Goal: Task Accomplishment & Management: Manage account settings

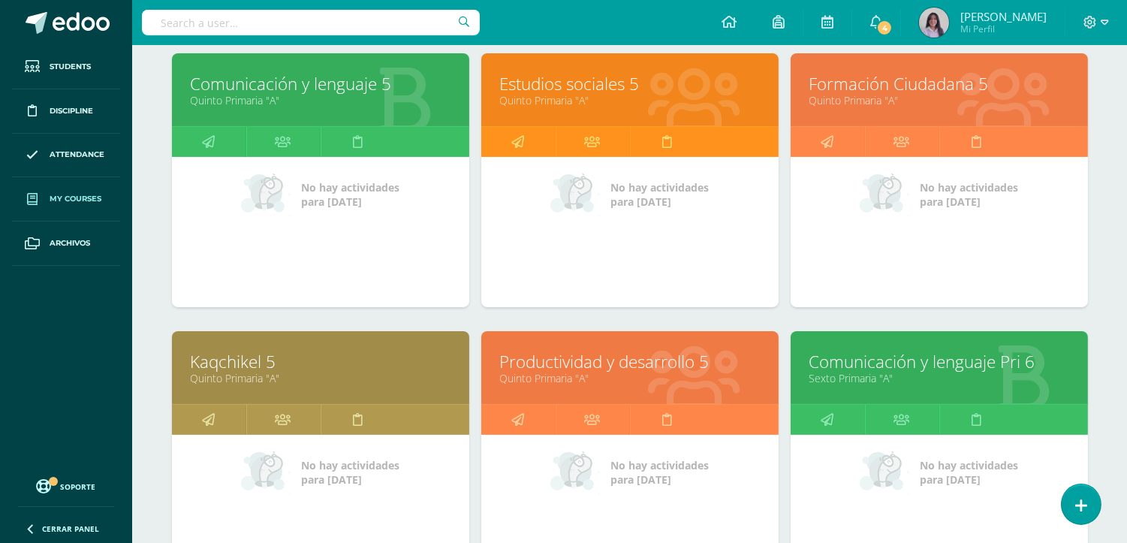
scroll to position [333, 0]
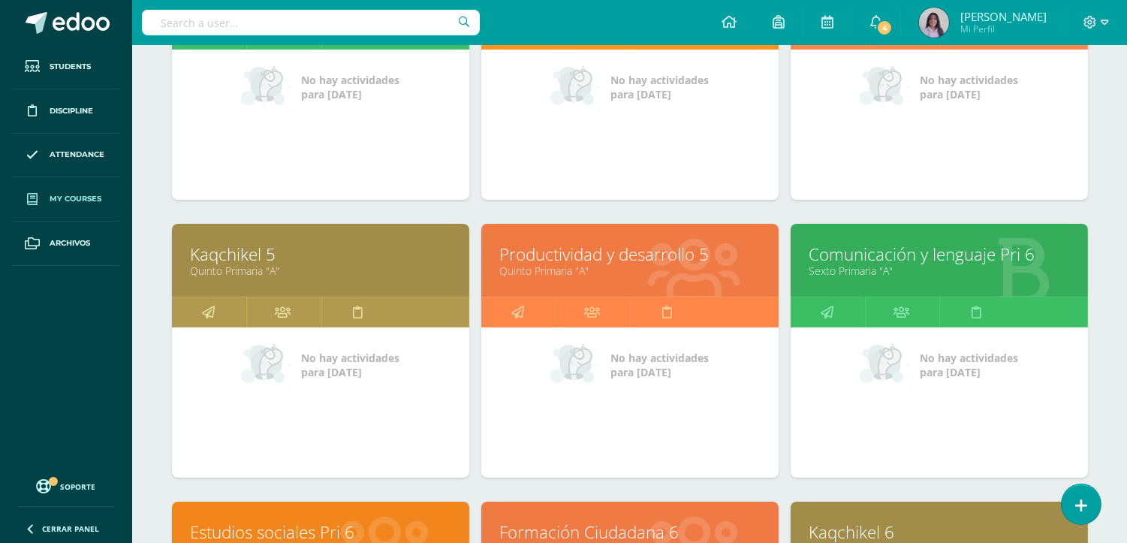
click at [228, 255] on link "Kaqchikel 5" at bounding box center [321, 254] width 260 height 23
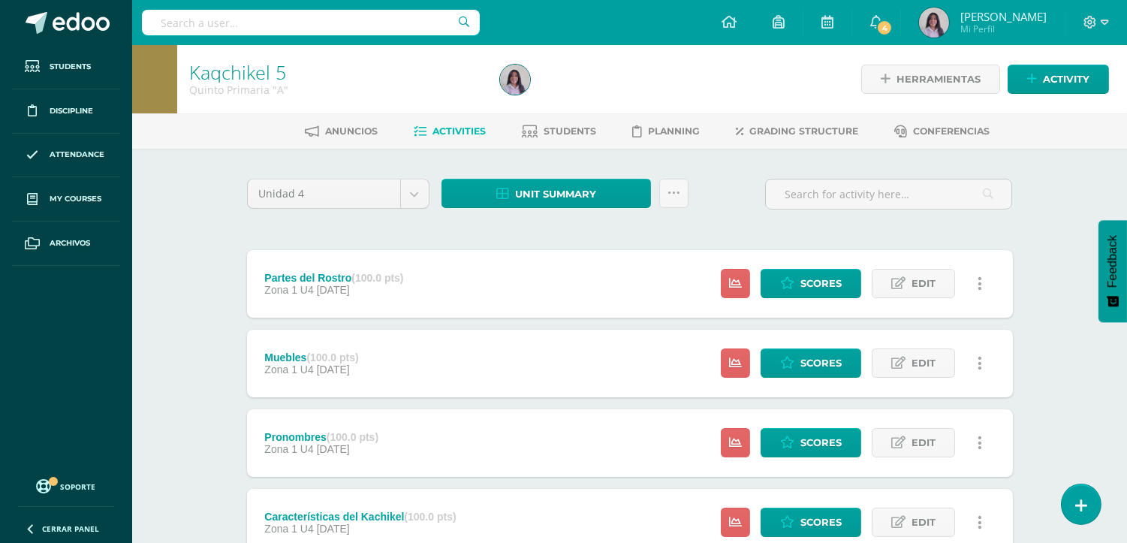
scroll to position [83, 0]
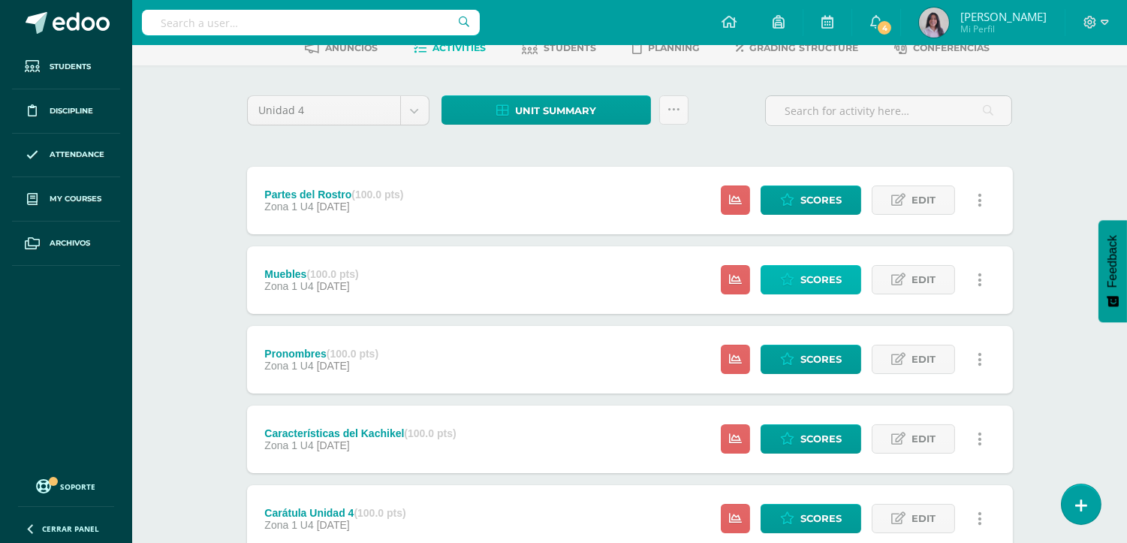
click at [784, 276] on icon at bounding box center [787, 279] width 14 height 13
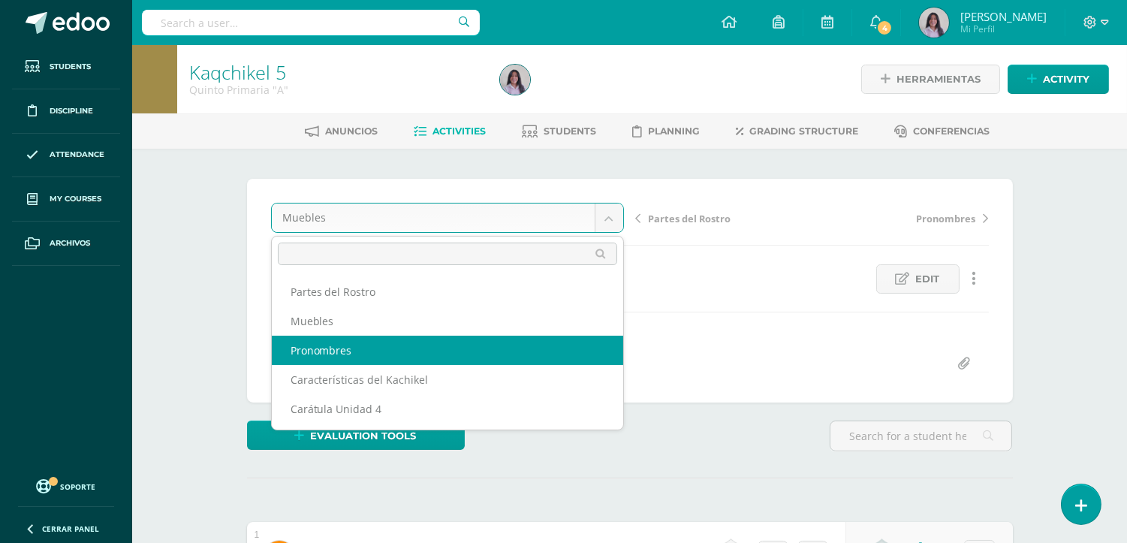
select select "/dashboard/teacher/grade-activity/30302/"
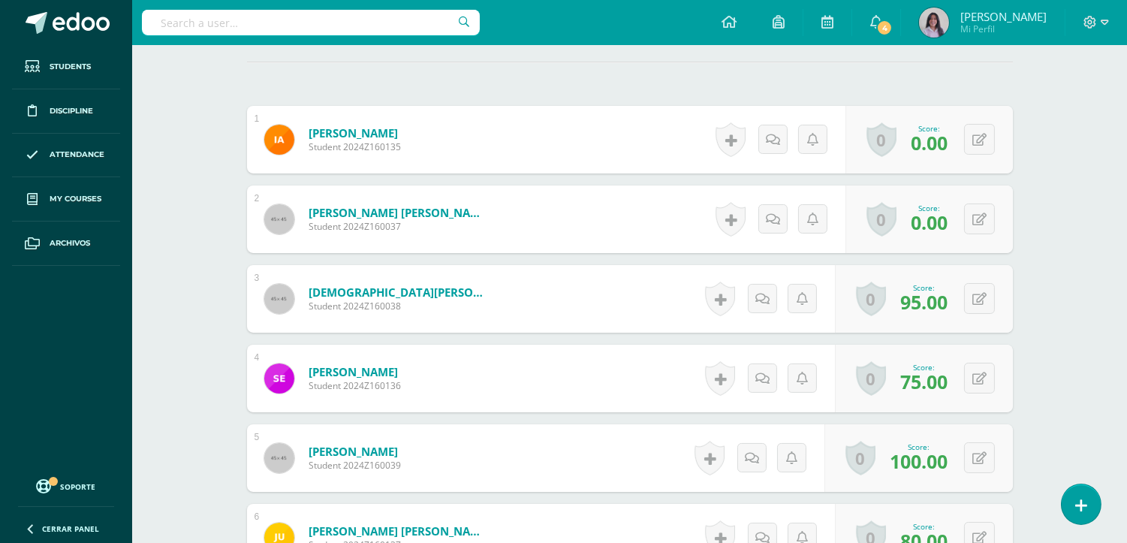
scroll to position [417, 0]
click at [985, 372] on icon at bounding box center [980, 378] width 14 height 13
type input "90"
click at [947, 394] on link at bounding box center [950, 383] width 30 height 30
click at [1075, 324] on div "Kaqchikel 5 Quinto Primaria "A" Herramientas Detalle de asistencias Activity An…" at bounding box center [629, 185] width 995 height 1115
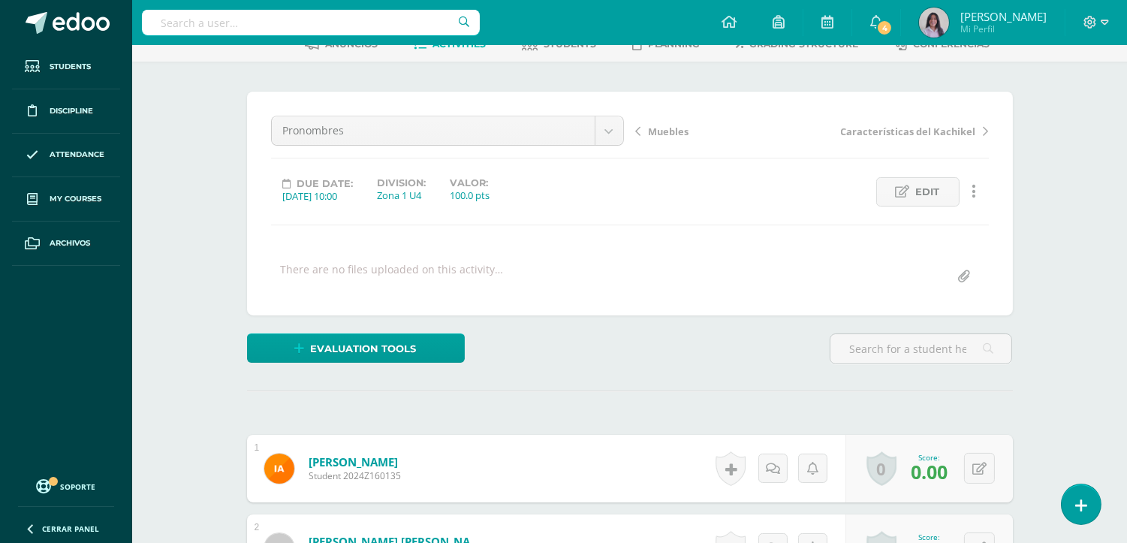
scroll to position [0, 0]
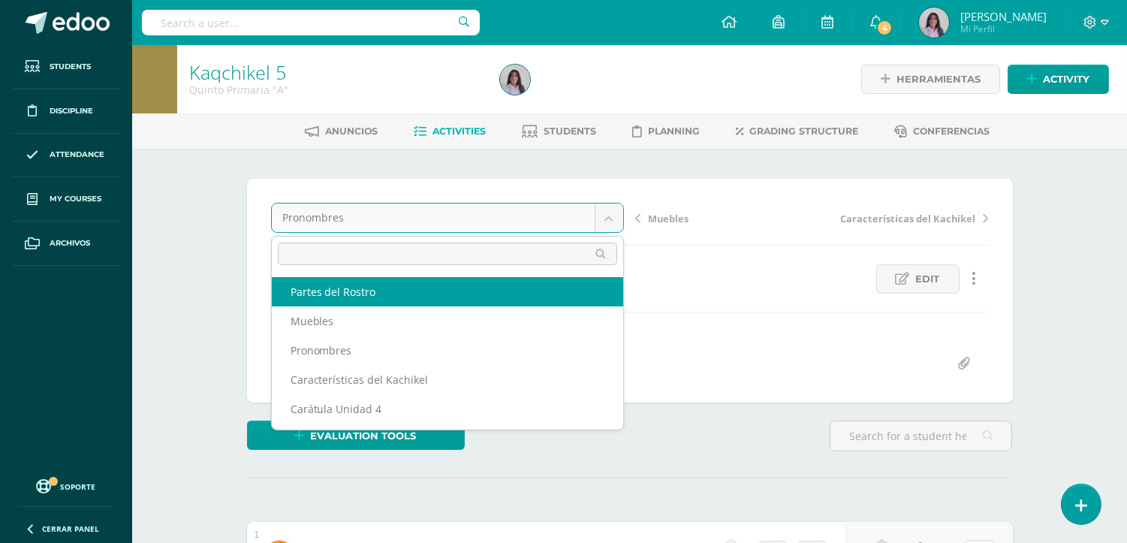
select select "/dashboard/teacher/grade-activity/30304/"
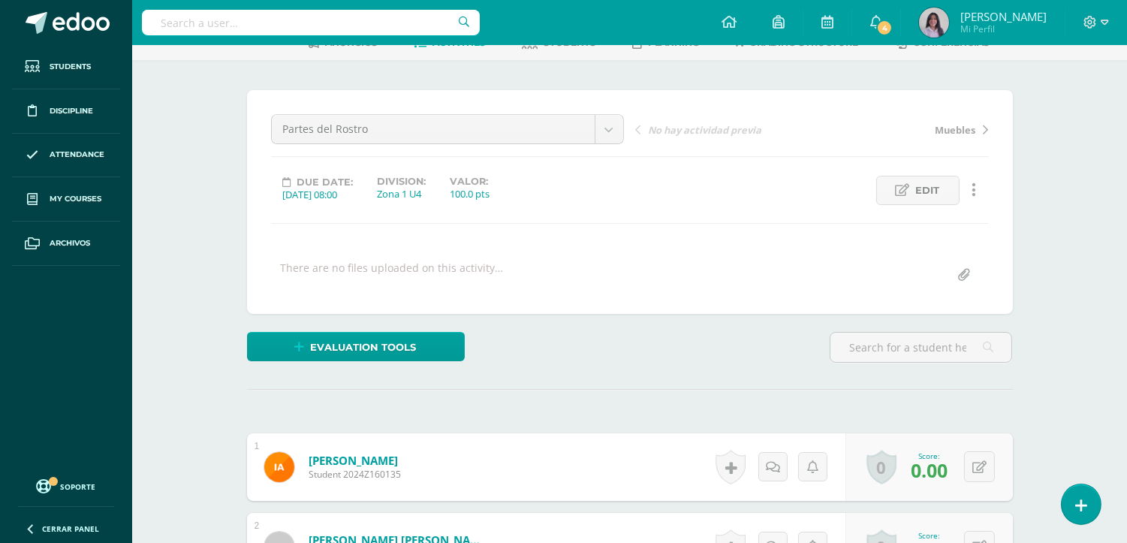
scroll to position [84, 0]
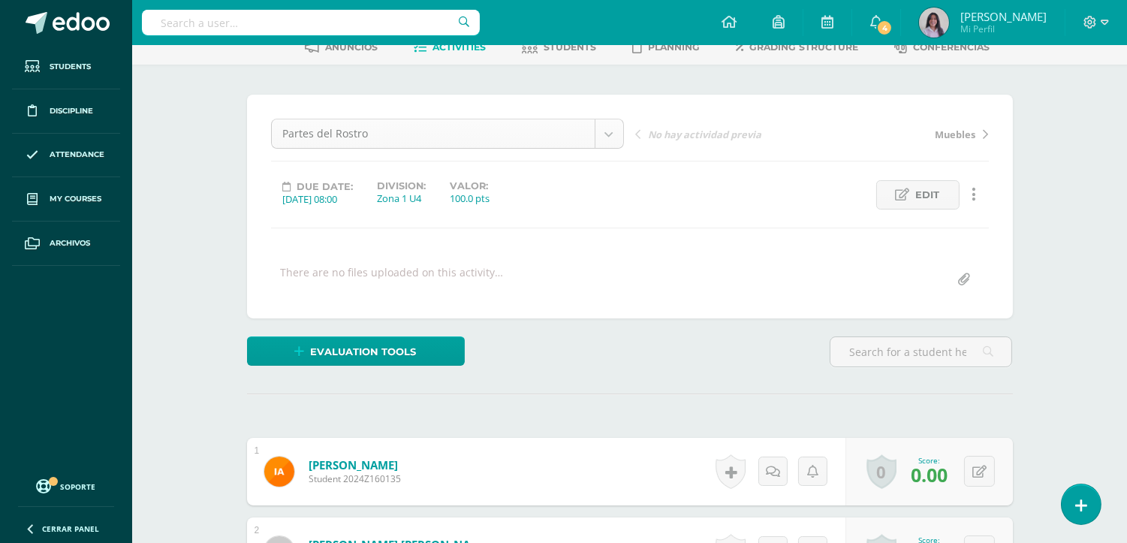
click at [529, 134] on body "Students Discipline Attendance My courses Archivos Soporte Help Reportar un pro…" at bounding box center [563, 496] width 1127 height 1160
click at [772, 115] on body "Students Discipline Attendance My courses Archivos Soporte Help Reportar un pro…" at bounding box center [563, 496] width 1127 height 1160
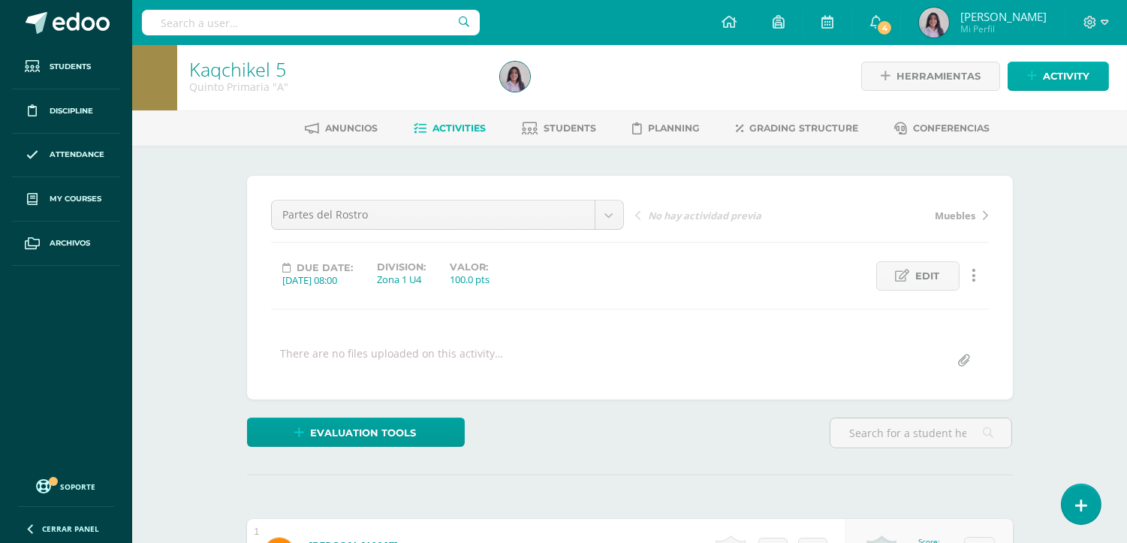
scroll to position [0, 0]
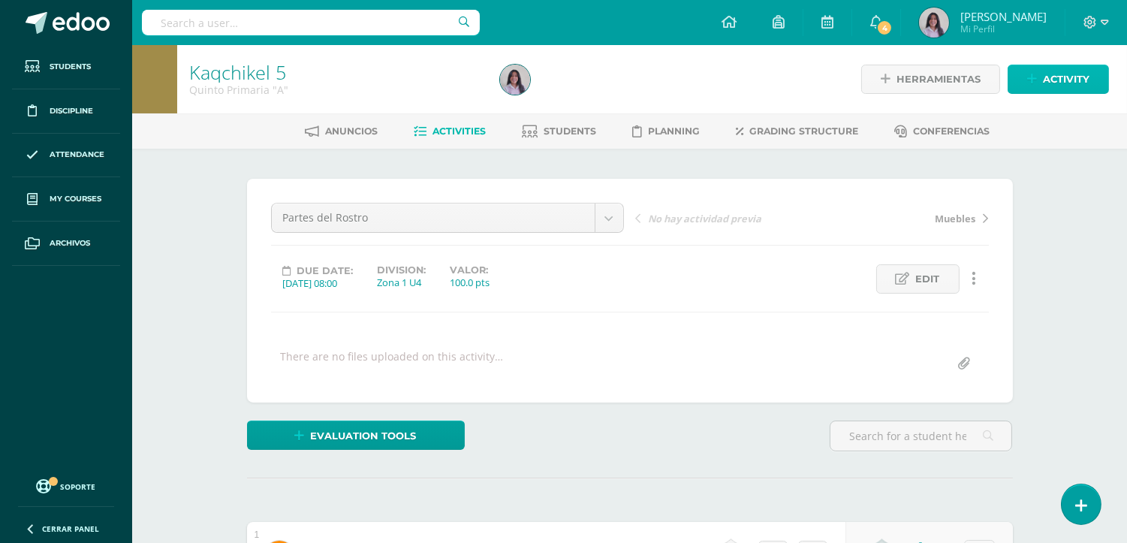
click at [1024, 78] on link "Activity" at bounding box center [1058, 79] width 101 height 29
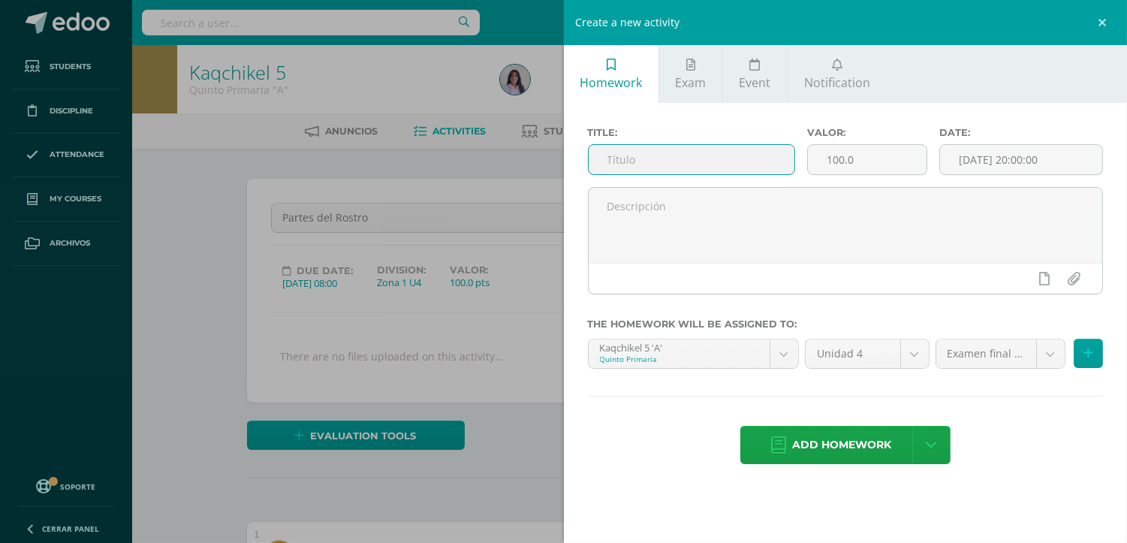
click at [704, 145] on input "text" at bounding box center [692, 159] width 207 height 29
type input "p"
click at [664, 162] on input "Partes del cuerpo" at bounding box center [692, 159] width 207 height 29
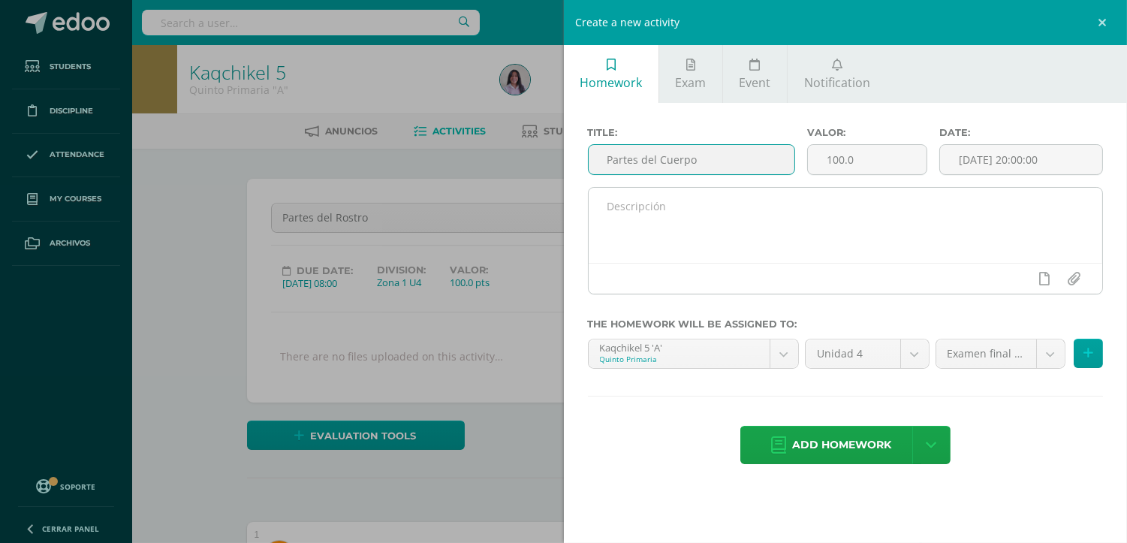
type input "Partes del Cuerpo"
click at [719, 204] on textarea at bounding box center [846, 225] width 514 height 75
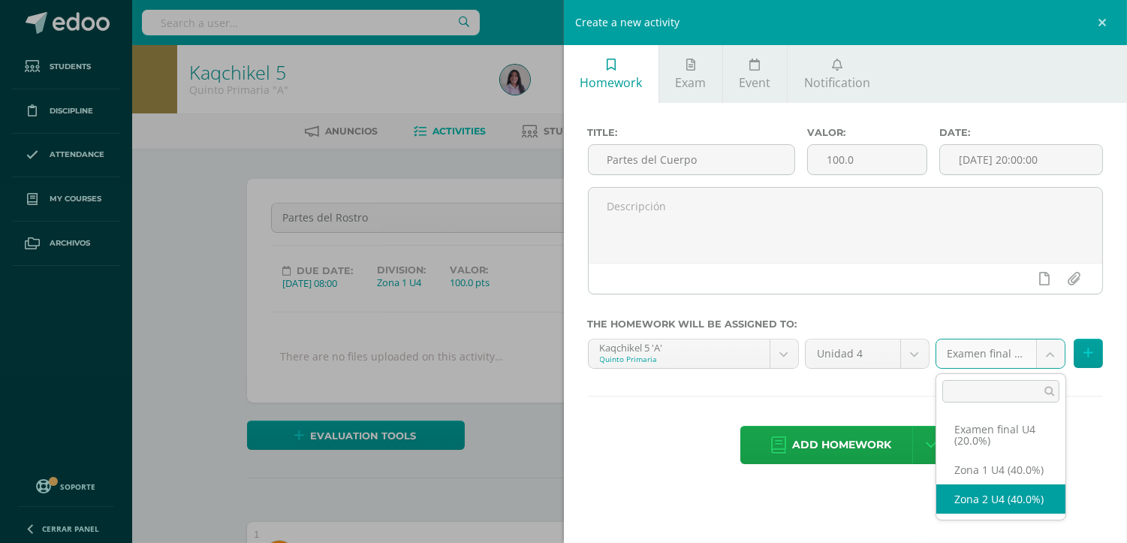
select select "30298"
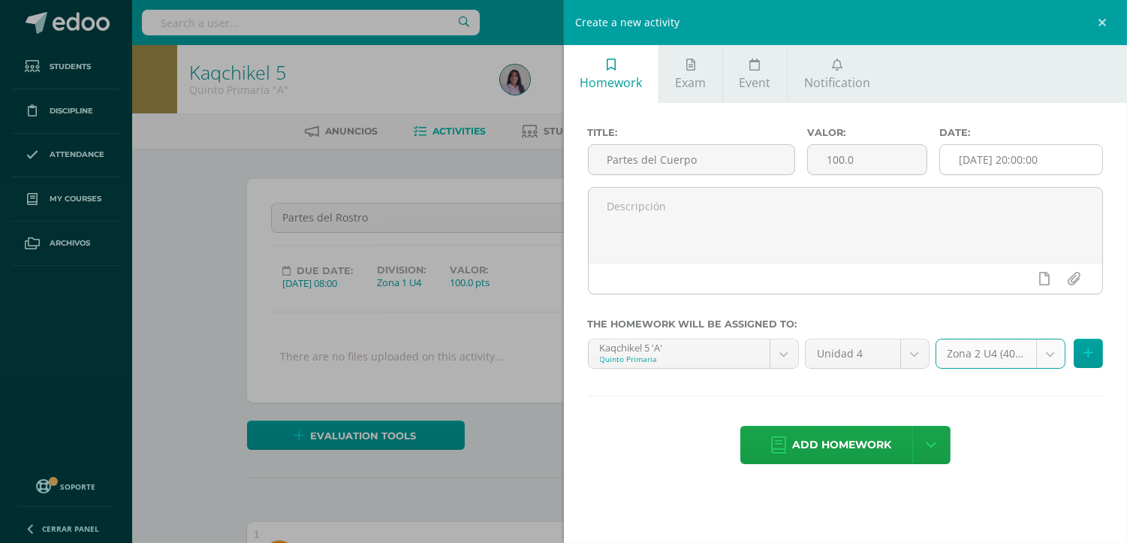
click at [994, 162] on input "[DATE] 20:00:00" at bounding box center [1021, 159] width 162 height 29
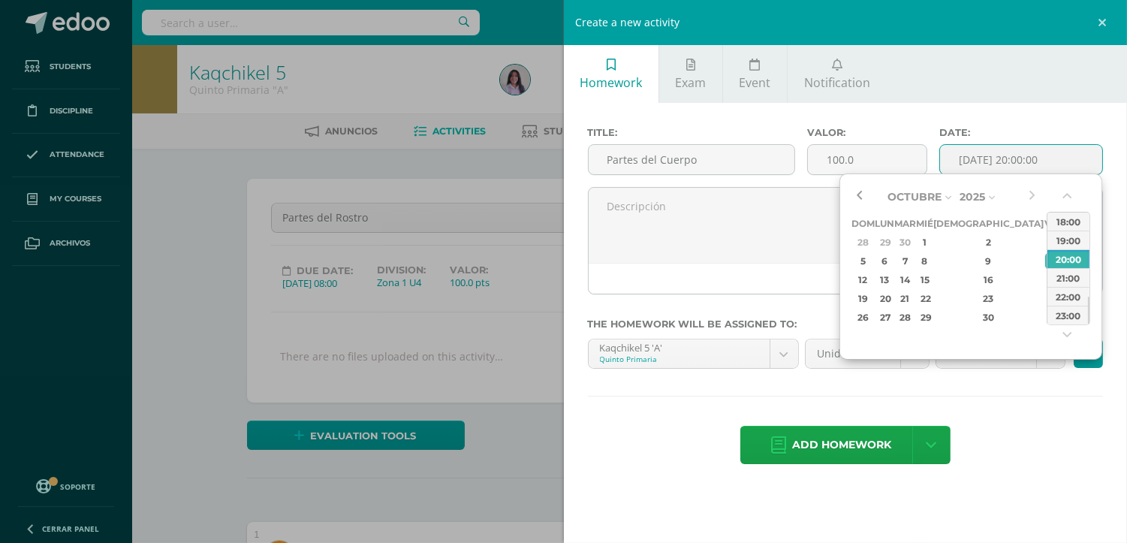
click at [860, 195] on button "button" at bounding box center [859, 197] width 15 height 23
click at [1045, 298] on div "26" at bounding box center [1052, 298] width 14 height 17
click at [1045, 276] on div "19" at bounding box center [1052, 279] width 14 height 17
click at [1066, 216] on div "11:00" at bounding box center [1069, 225] width 42 height 19
type input "2025-09-19 11:00"
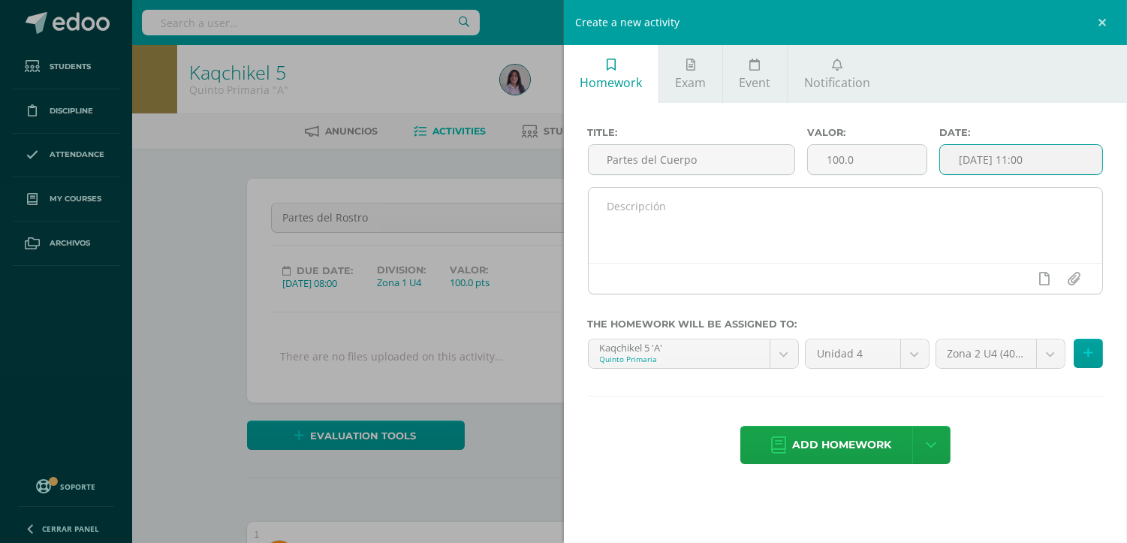
click at [955, 255] on textarea at bounding box center [846, 225] width 514 height 75
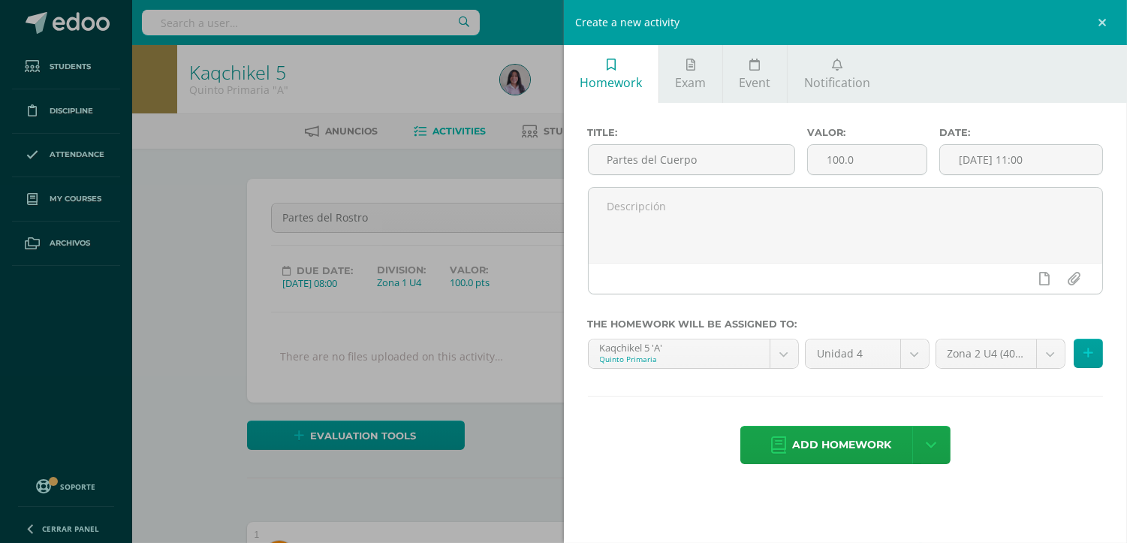
click at [845, 444] on span "Add homework" at bounding box center [841, 445] width 99 height 37
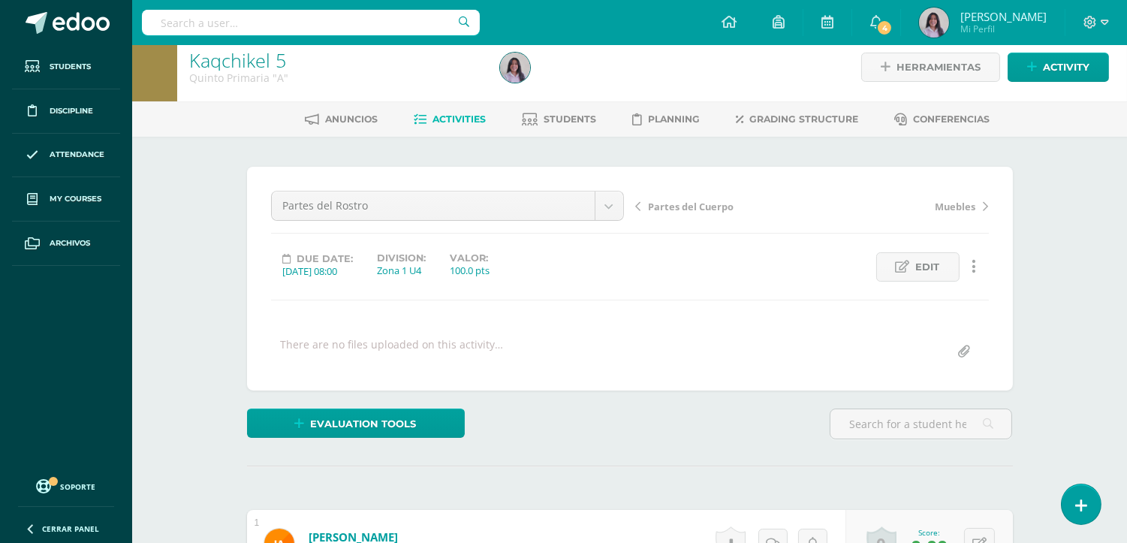
scroll to position [1, 0]
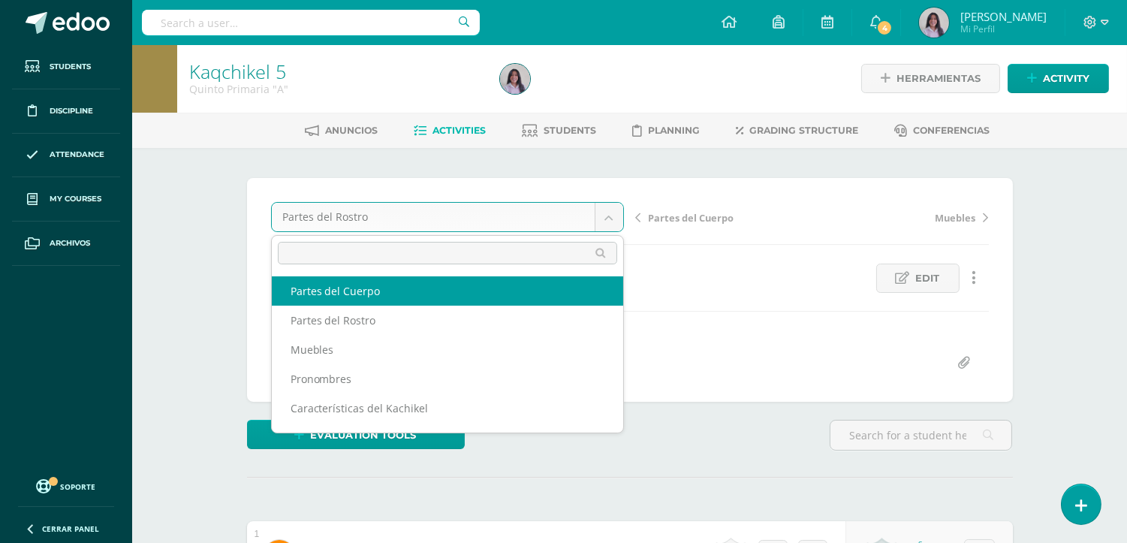
select select "/dashboard/teacher/grade-activity/31236/"
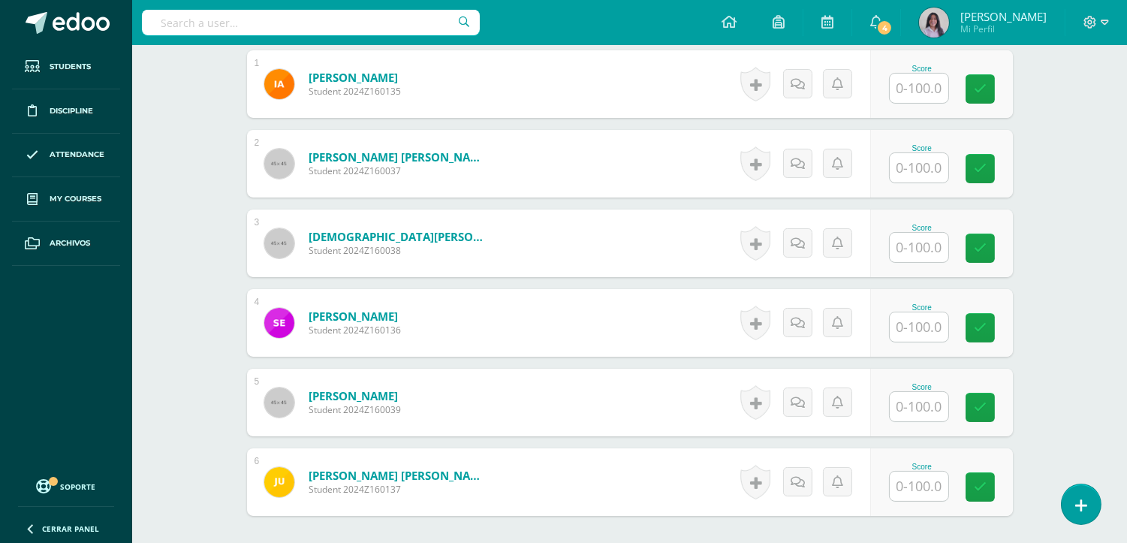
scroll to position [501, 0]
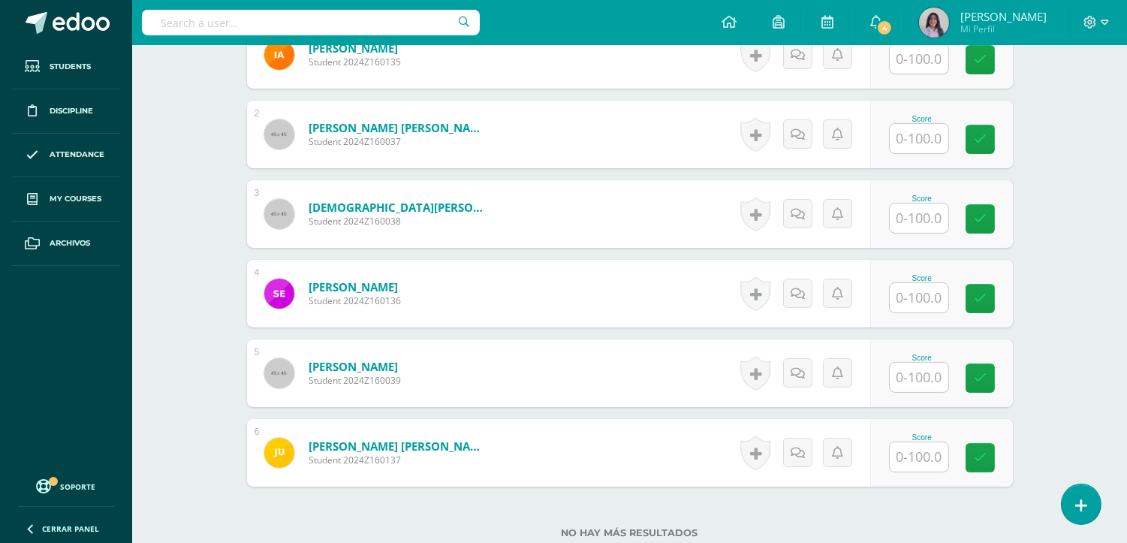
click at [936, 294] on input "text" at bounding box center [919, 297] width 59 height 29
type input "80"
click at [1063, 276] on div "Kaqchikel 5 Quinto Primaria "A" Herramientas Detalle de asistencias Activity An…" at bounding box center [629, 101] width 995 height 1115
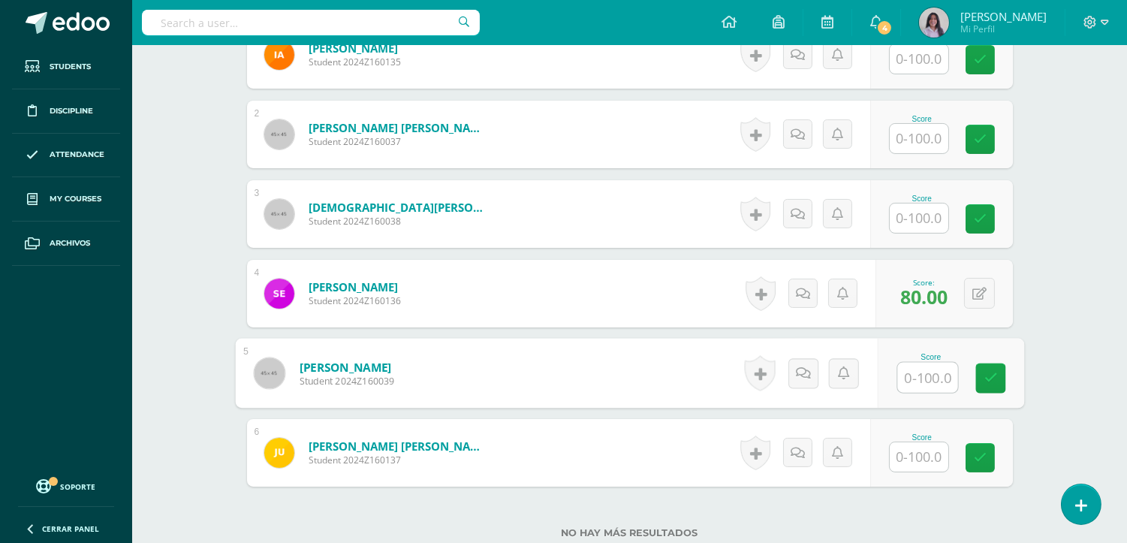
click at [921, 381] on input "text" at bounding box center [927, 378] width 60 height 30
type input "95"
click at [927, 461] on input "text" at bounding box center [919, 456] width 59 height 29
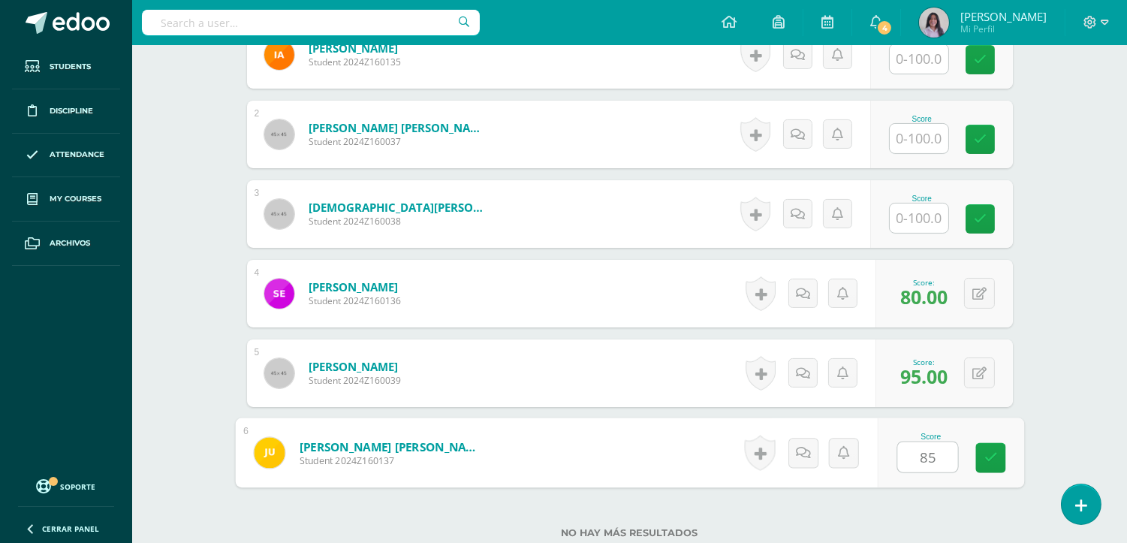
type input "85"
click at [1034, 328] on div "¿Estás seguro que quieres eliminar esta actividad? Esto borrará la actividad y …" at bounding box center [630, 153] width 826 height 1011
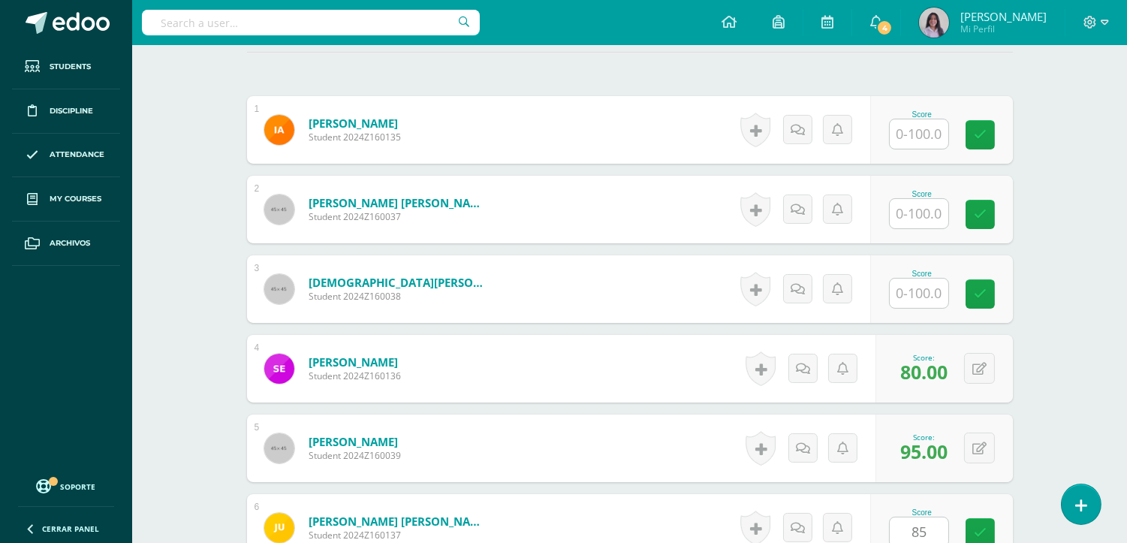
scroll to position [418, 0]
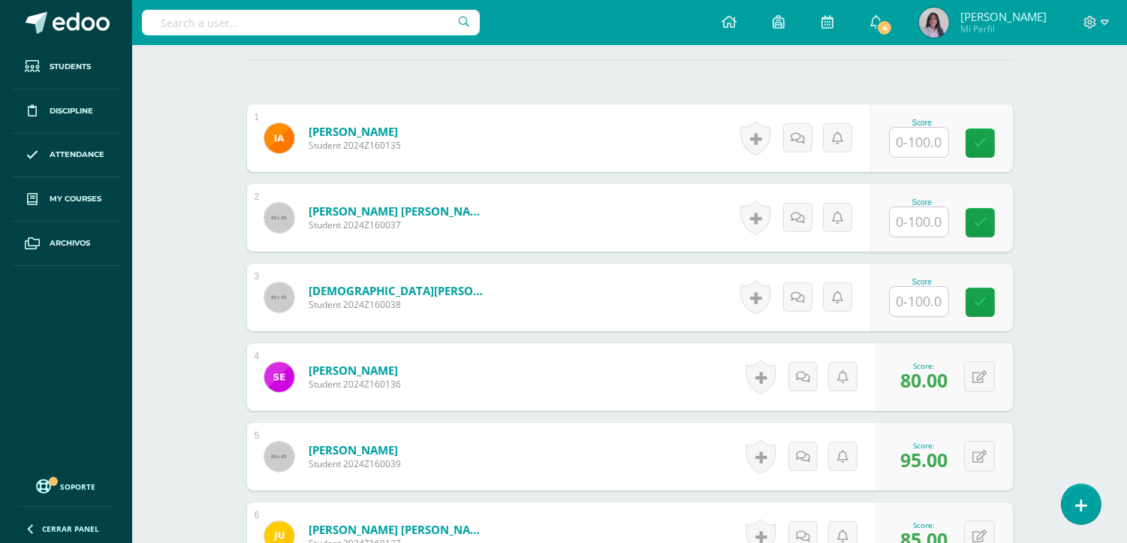
click at [931, 306] on input "text" at bounding box center [919, 301] width 59 height 29
type input "95"
click at [1095, 284] on div "Kaqchikel 5 Quinto Primaria "A" Herramientas Detalle de asistencias Activity An…" at bounding box center [629, 184] width 995 height 1115
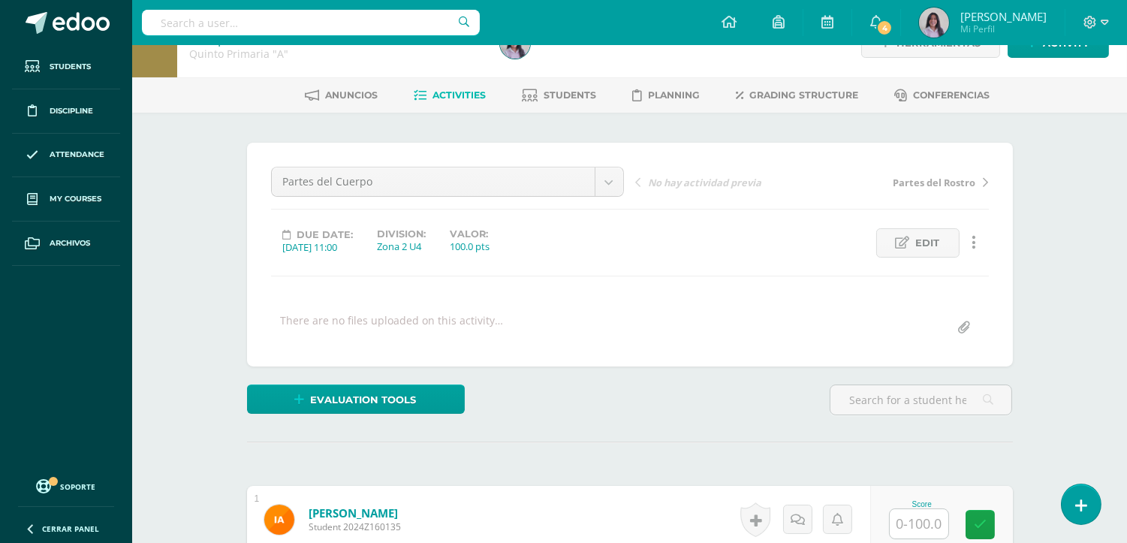
scroll to position [0, 0]
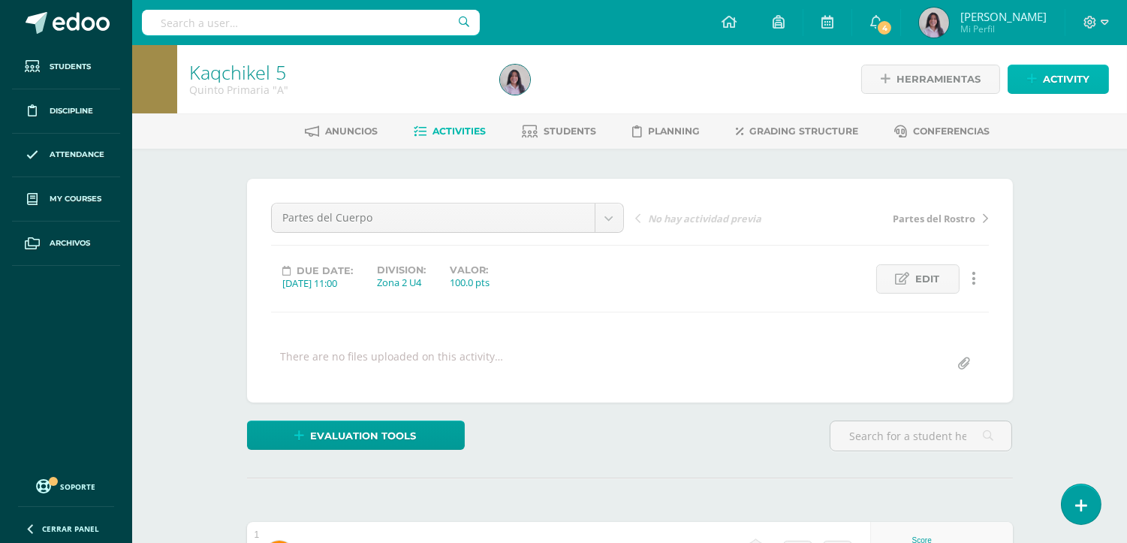
click at [1056, 81] on span "Activity" at bounding box center [1066, 79] width 47 height 28
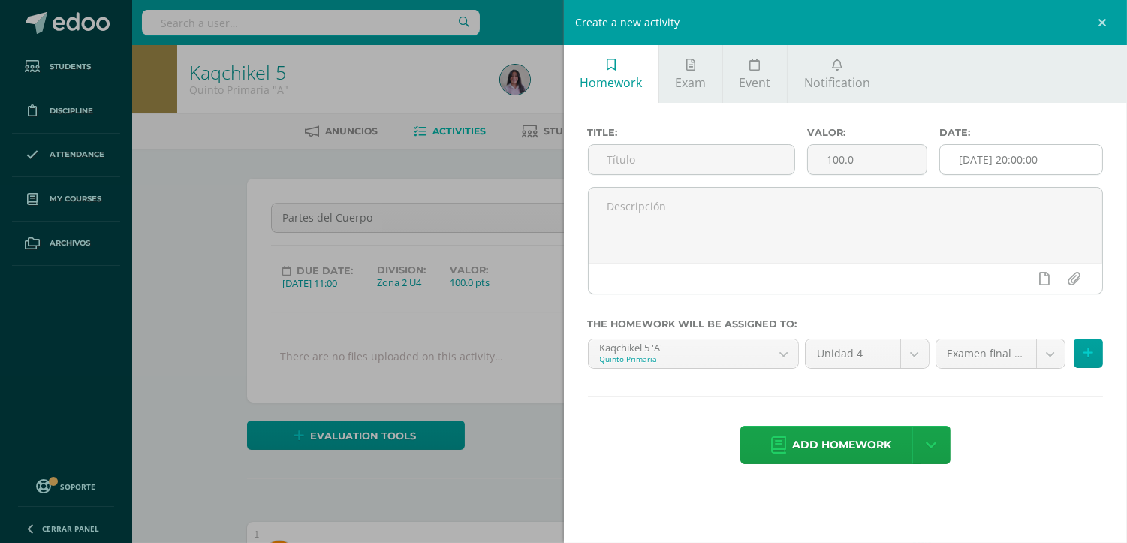
click at [1001, 167] on input "[DATE] 20:00:00" at bounding box center [1021, 159] width 162 height 29
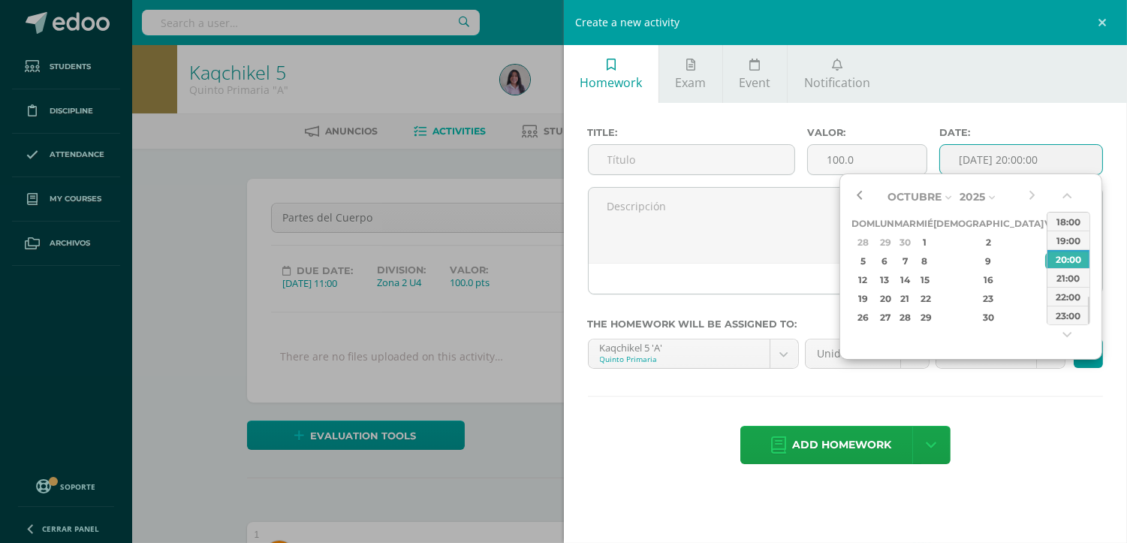
click at [860, 201] on button "button" at bounding box center [859, 197] width 15 height 23
click at [1045, 258] on div "12" at bounding box center [1052, 260] width 14 height 17
click at [1062, 225] on div "11:00" at bounding box center [1069, 225] width 42 height 19
type input "2025-09-12 11:00"
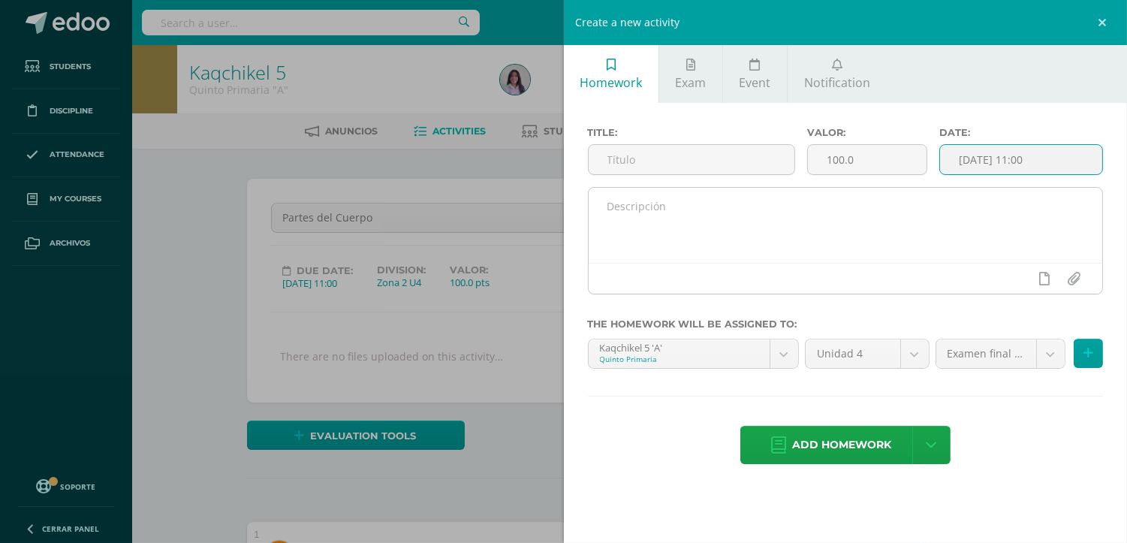
click at [875, 234] on textarea at bounding box center [846, 225] width 514 height 75
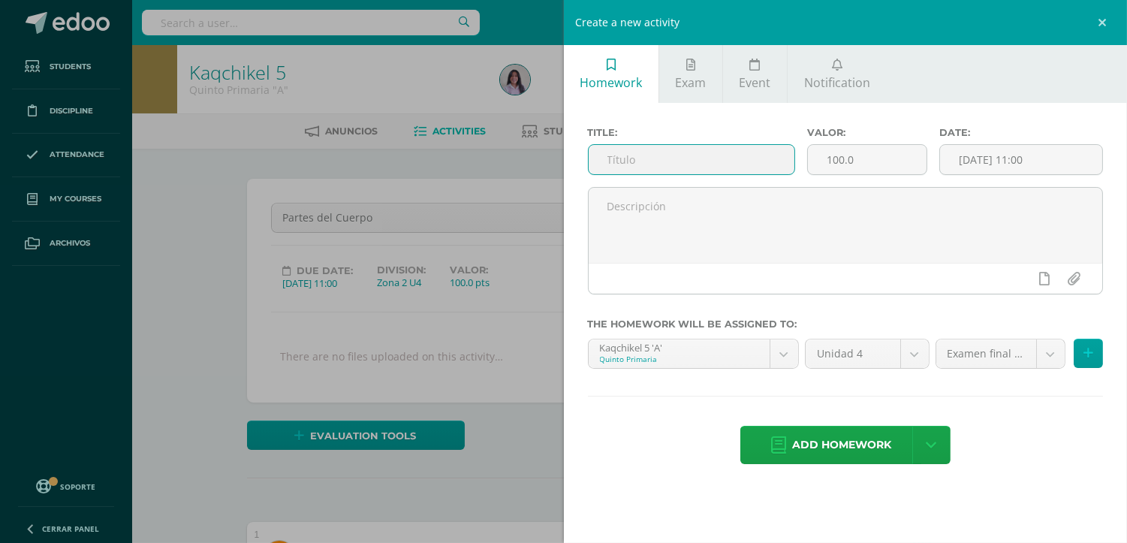
click at [665, 160] on input "text" at bounding box center [692, 159] width 207 height 29
type input "C"
type input "Organos del Cuerpo"
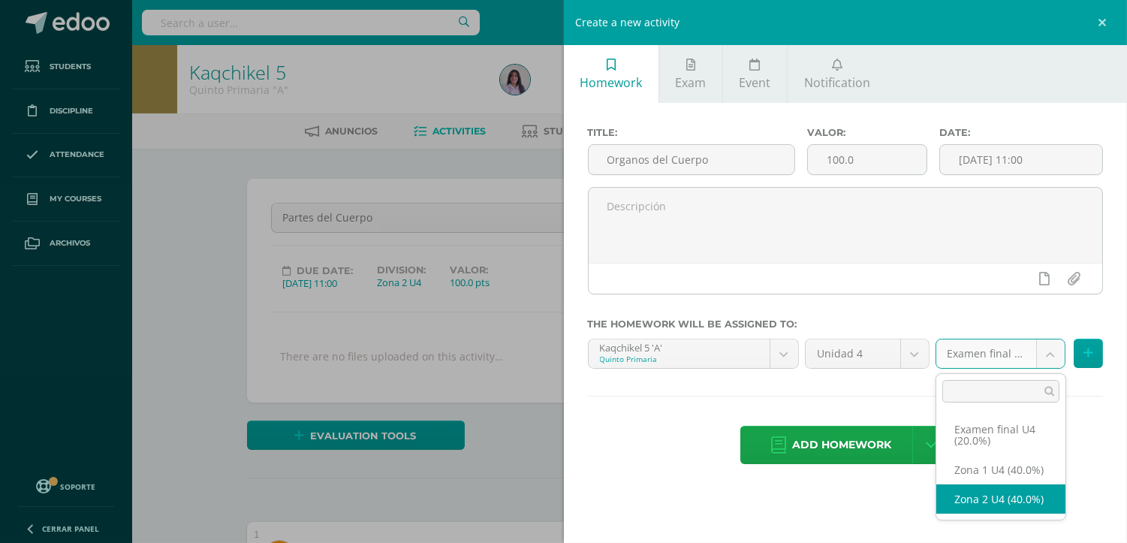
select select "30298"
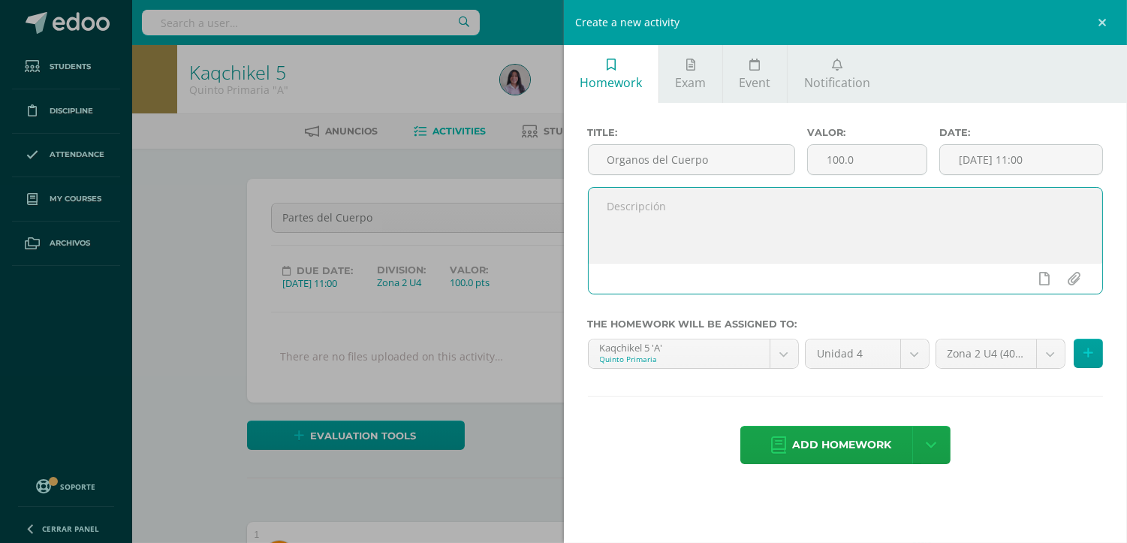
click at [929, 250] on textarea at bounding box center [846, 225] width 514 height 75
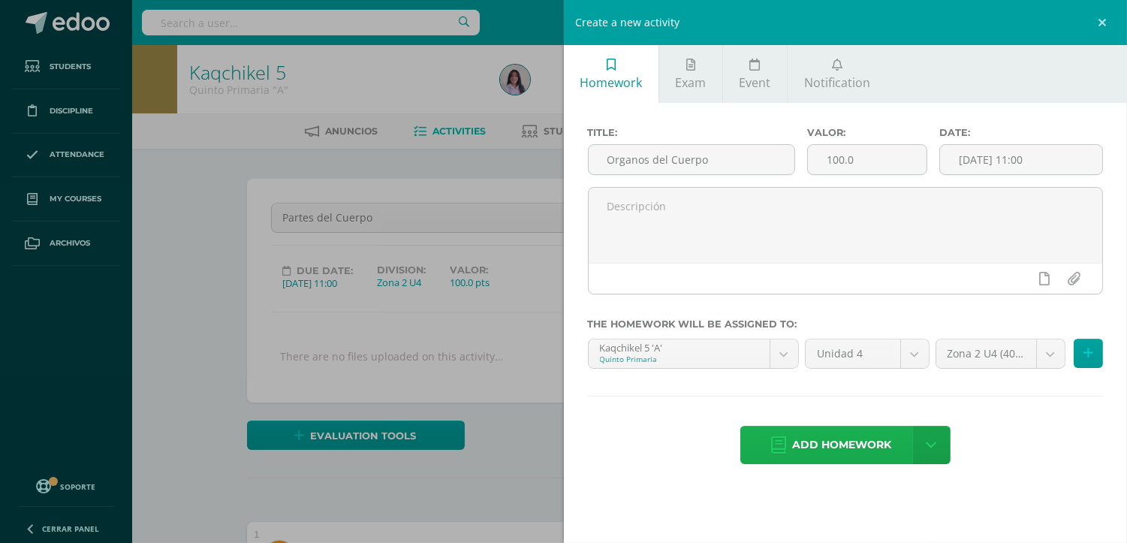
click at [832, 446] on span "Add homework" at bounding box center [841, 445] width 99 height 37
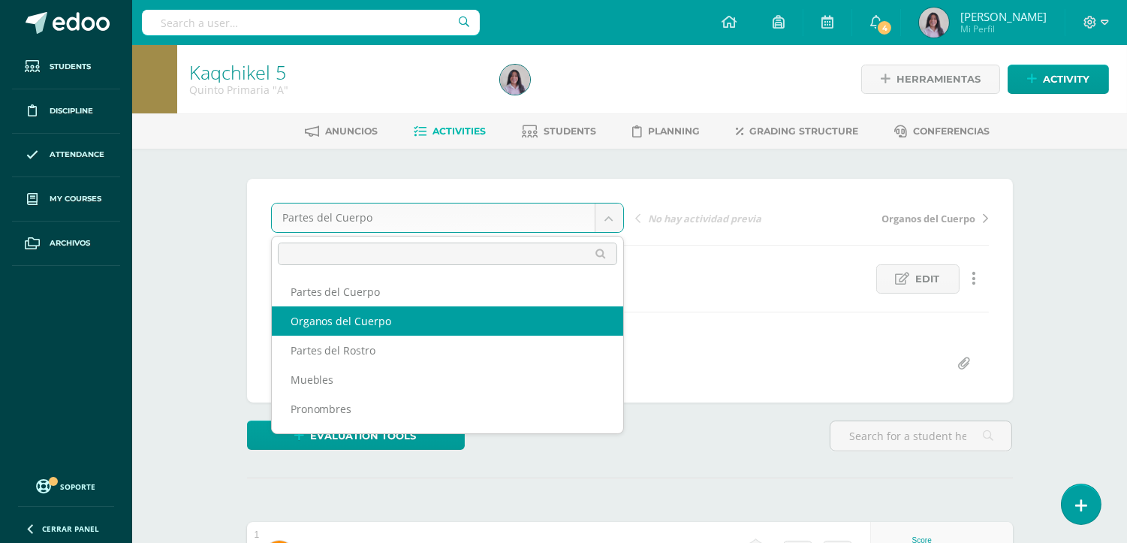
select select "/dashboard/teacher/grade-activity/31237/"
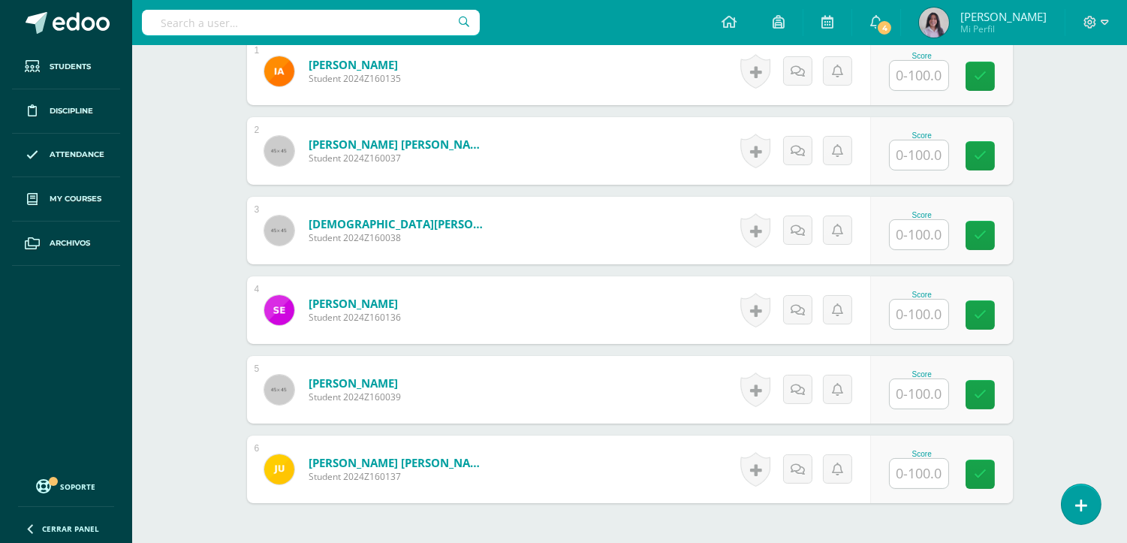
scroll to position [490, 0]
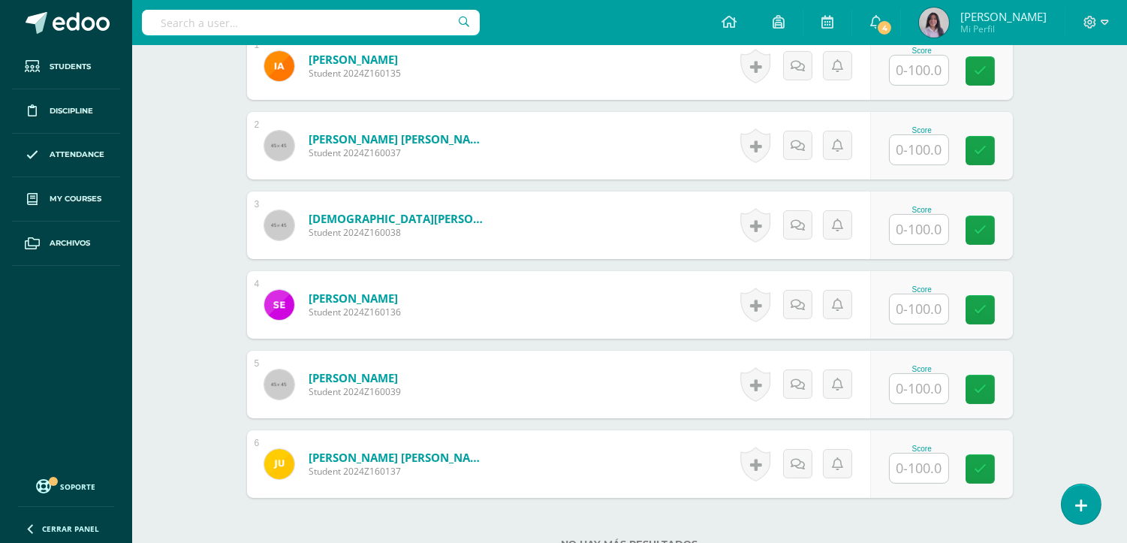
click at [934, 308] on input "text" at bounding box center [919, 308] width 59 height 29
type input "90"
click at [1063, 345] on div "Kaqchikel 5 Quinto Primaria "A" Herramientas Detalle de asistencias Activity An…" at bounding box center [629, 112] width 995 height 1115
click at [934, 387] on input "text" at bounding box center [919, 388] width 59 height 29
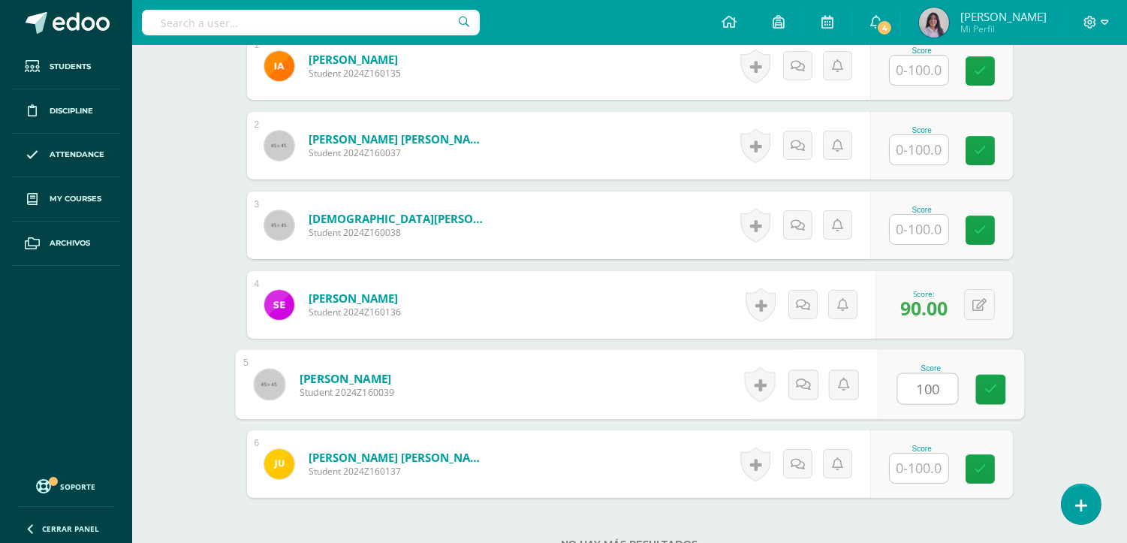
type input "100"
click at [1057, 412] on div "Kaqchikel 5 Quinto Primaria "A" Herramientas Detalle de asistencias Activity An…" at bounding box center [629, 112] width 995 height 1115
click at [922, 471] on input "text" at bounding box center [919, 468] width 59 height 29
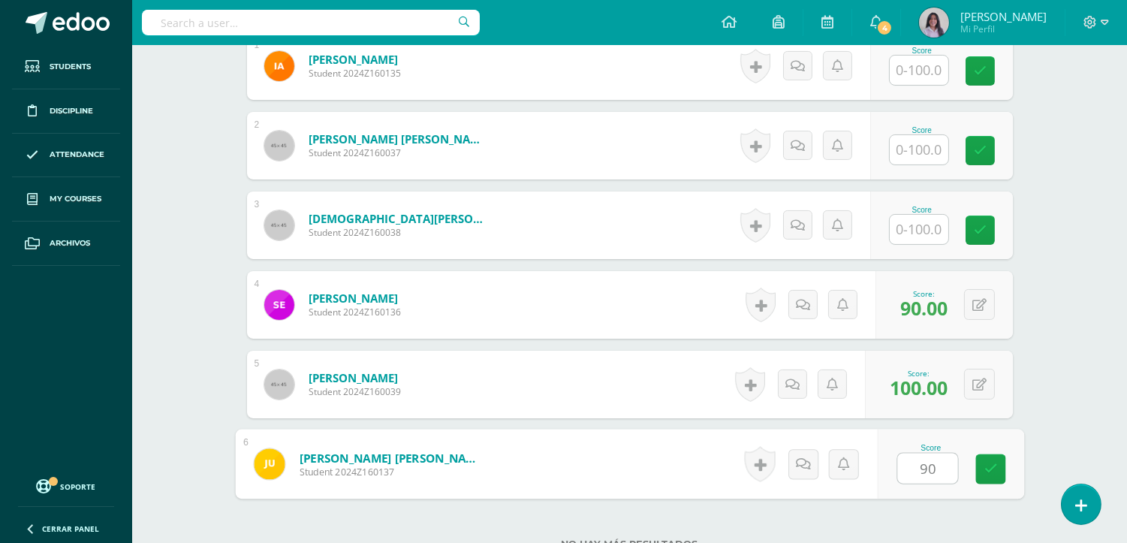
type input "90"
click at [1080, 372] on div "Kaqchikel 5 Quinto Primaria "A" Herramientas Detalle de asistencias Activity An…" at bounding box center [629, 112] width 995 height 1115
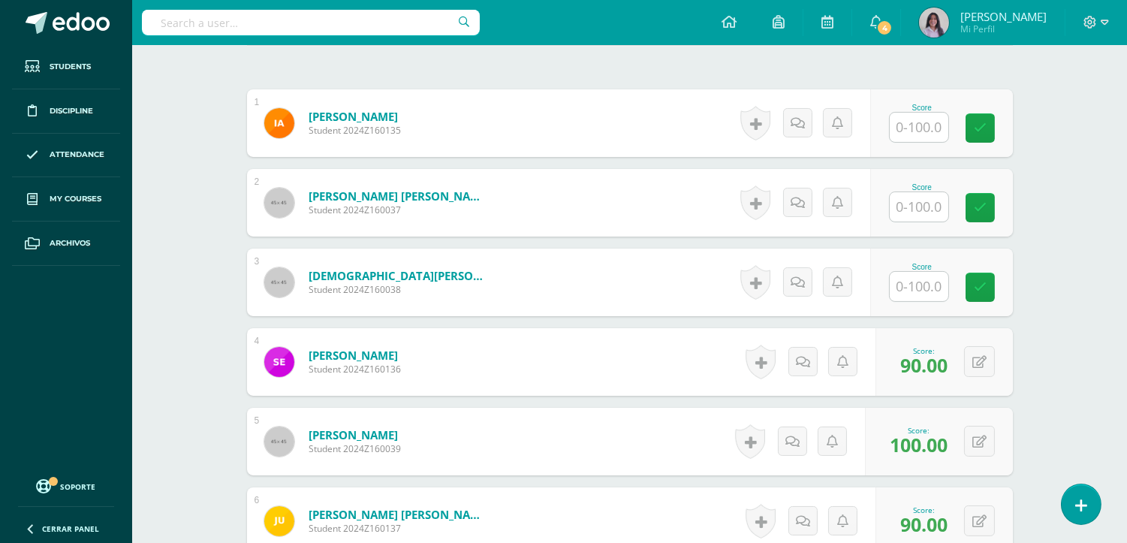
scroll to position [406, 0]
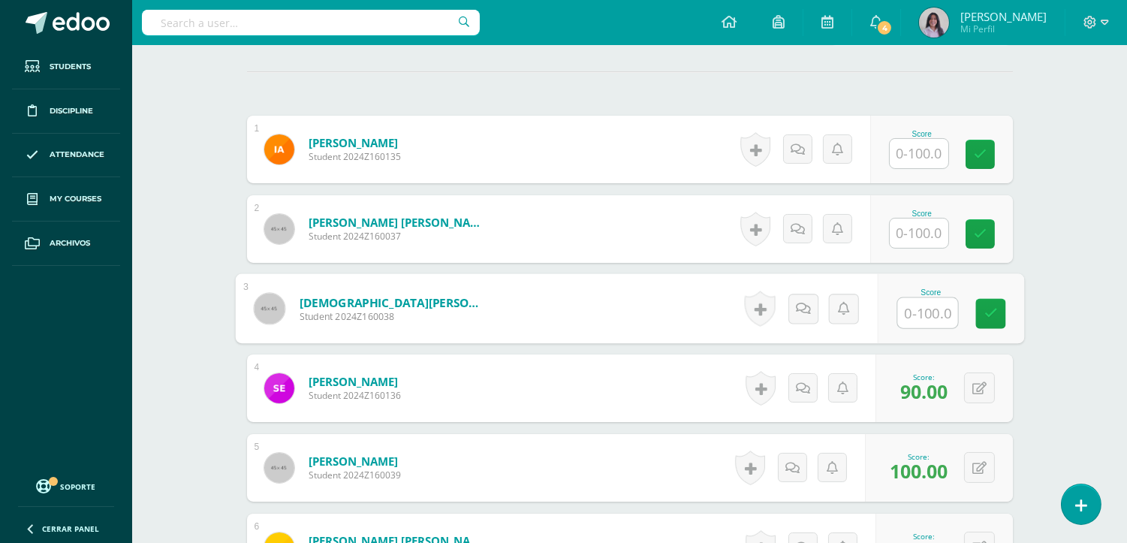
click at [933, 315] on input "text" at bounding box center [927, 313] width 60 height 30
type input "95"
click at [1090, 321] on div "Kaqchikel 5 Quinto Primaria "A" Herramientas Detalle de asistencias Activity An…" at bounding box center [629, 196] width 995 height 1115
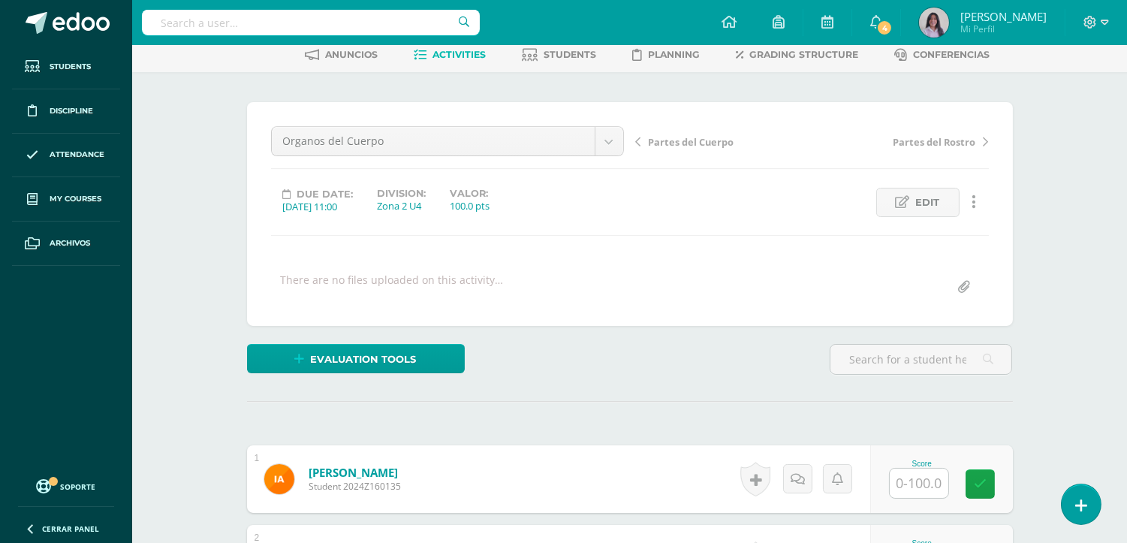
scroll to position [0, 0]
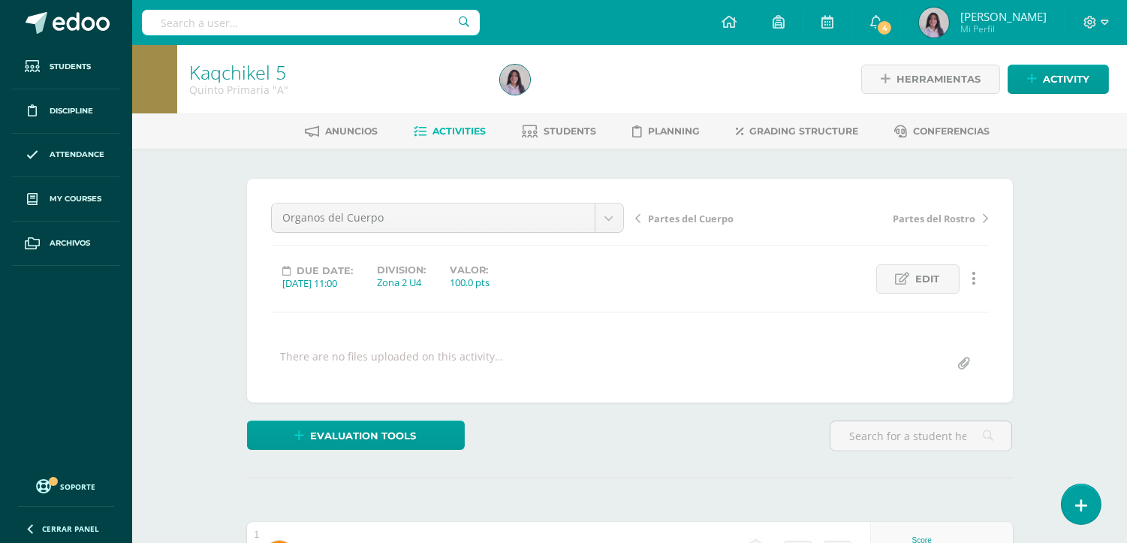
click at [452, 131] on span "Activities" at bounding box center [459, 130] width 53 height 11
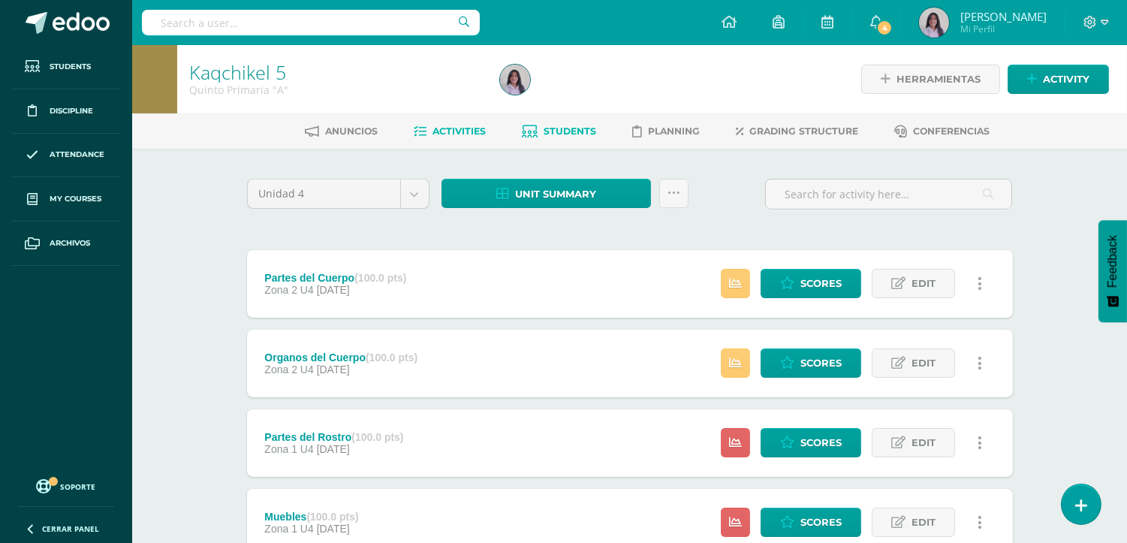
click at [569, 132] on span "Students" at bounding box center [570, 130] width 53 height 11
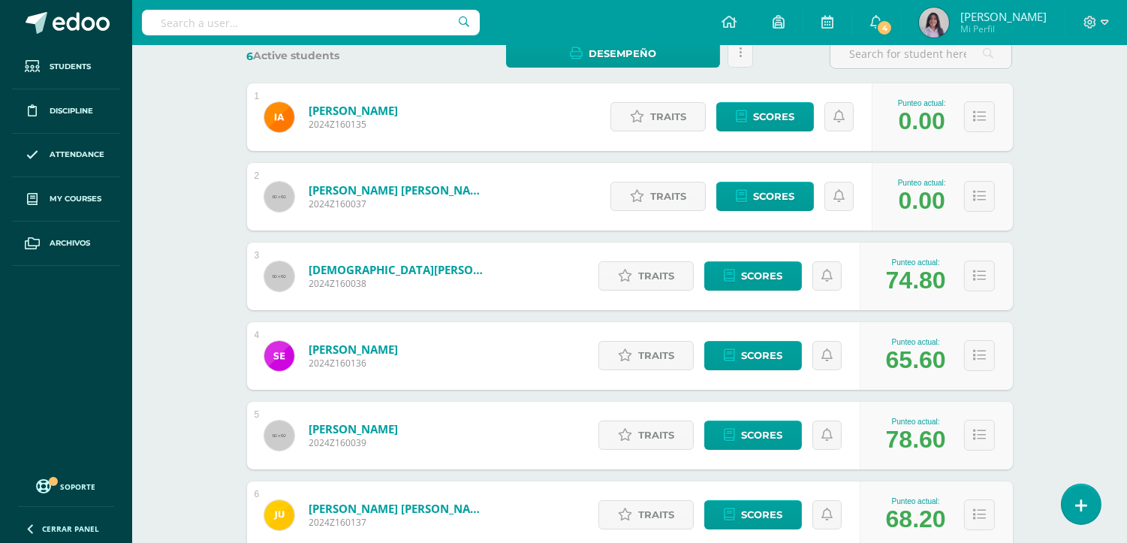
scroll to position [250, 0]
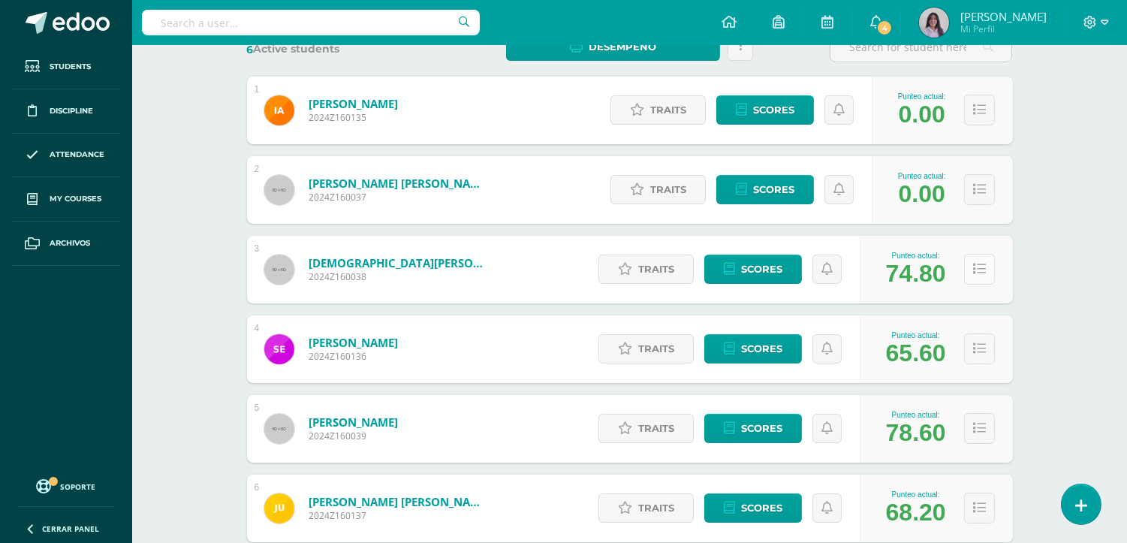
click at [974, 270] on icon at bounding box center [979, 269] width 13 height 13
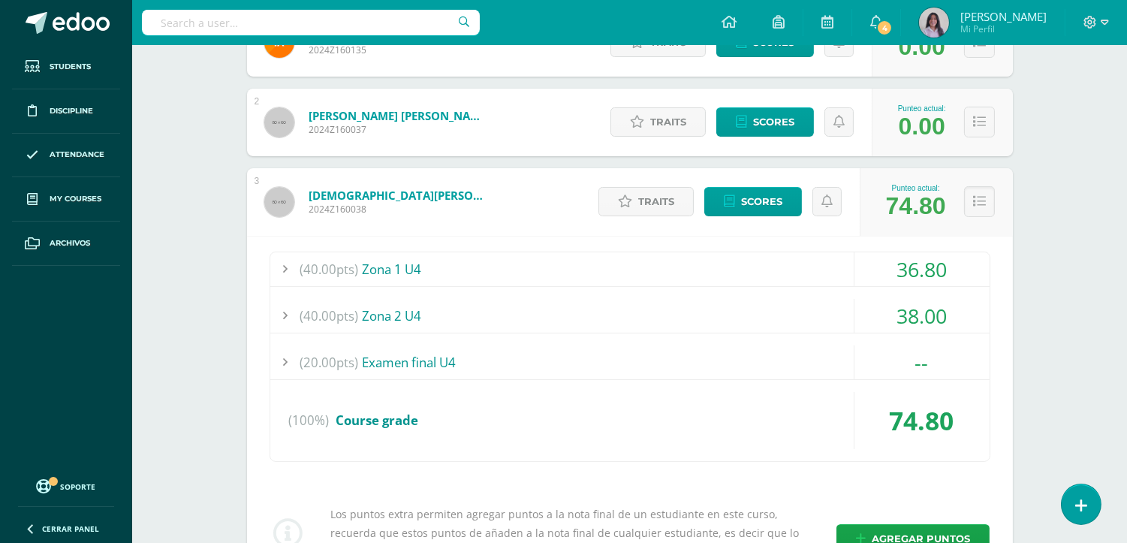
scroll to position [417, 0]
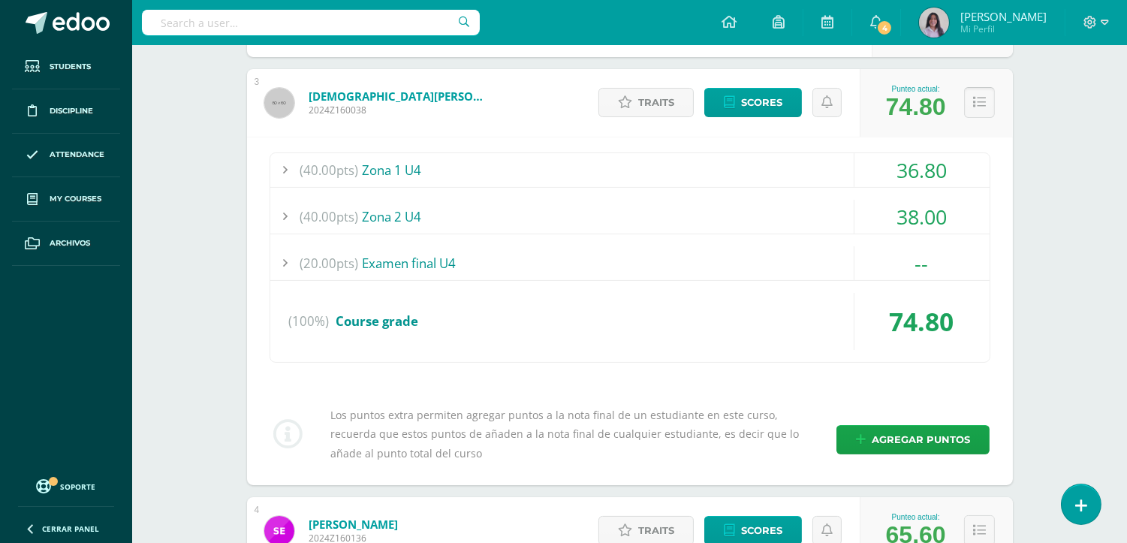
click at [974, 102] on icon at bounding box center [979, 102] width 13 height 13
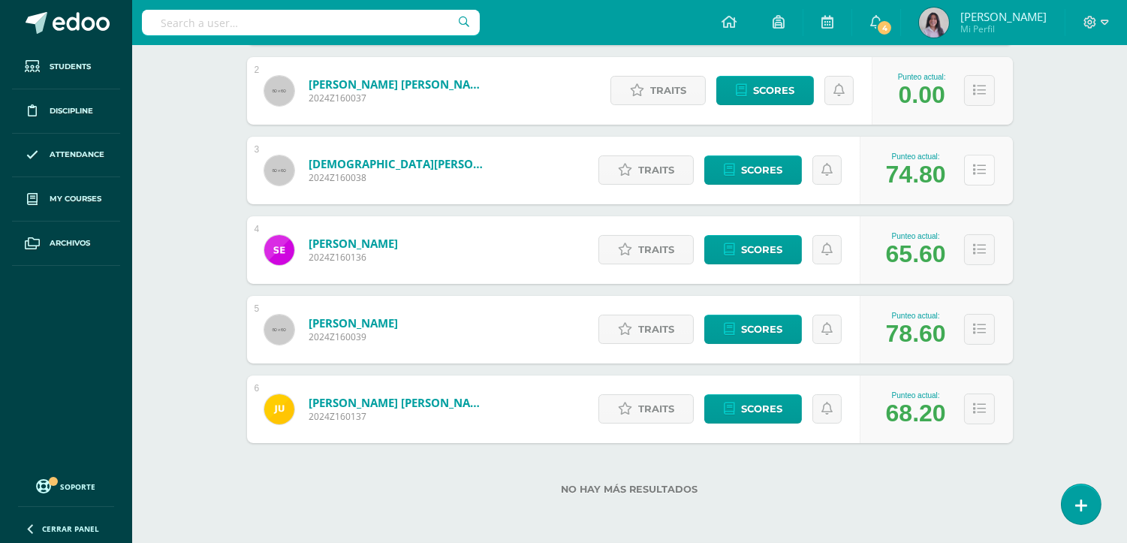
scroll to position [348, 0]
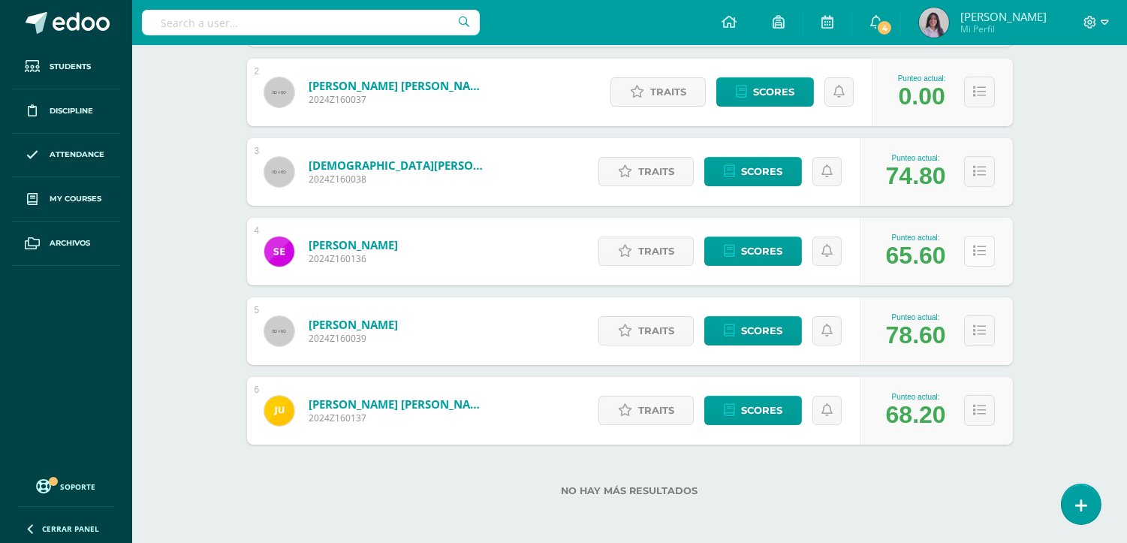
click at [975, 251] on icon at bounding box center [979, 251] width 13 height 13
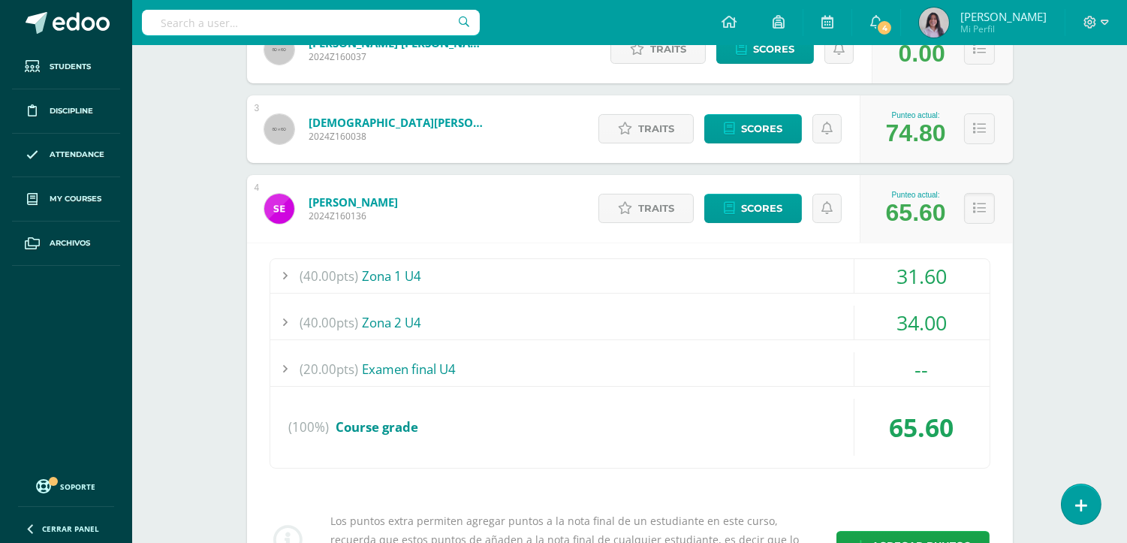
scroll to position [431, 0]
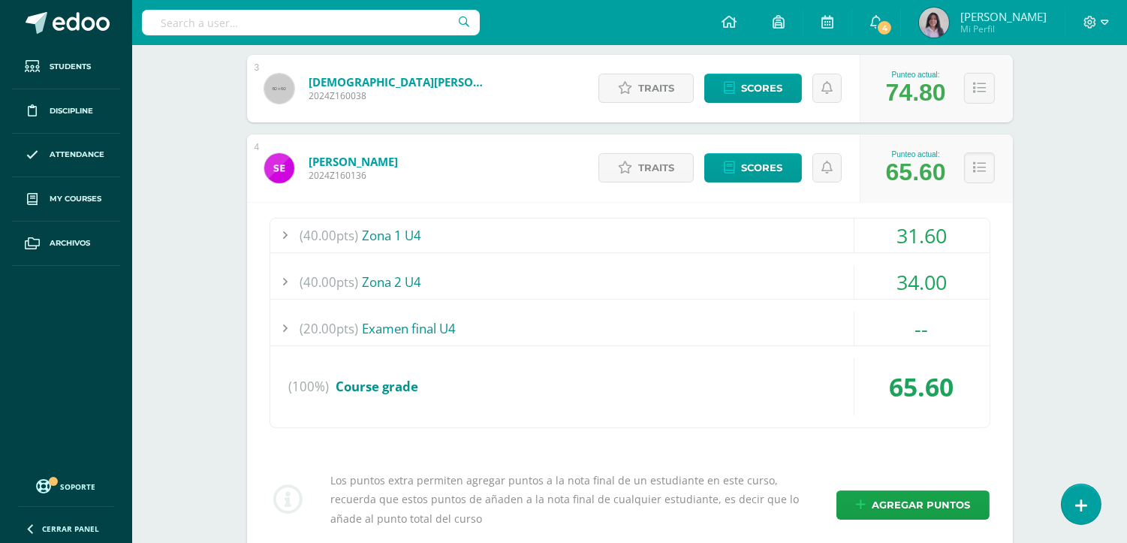
click at [284, 278] on div at bounding box center [285, 282] width 30 height 34
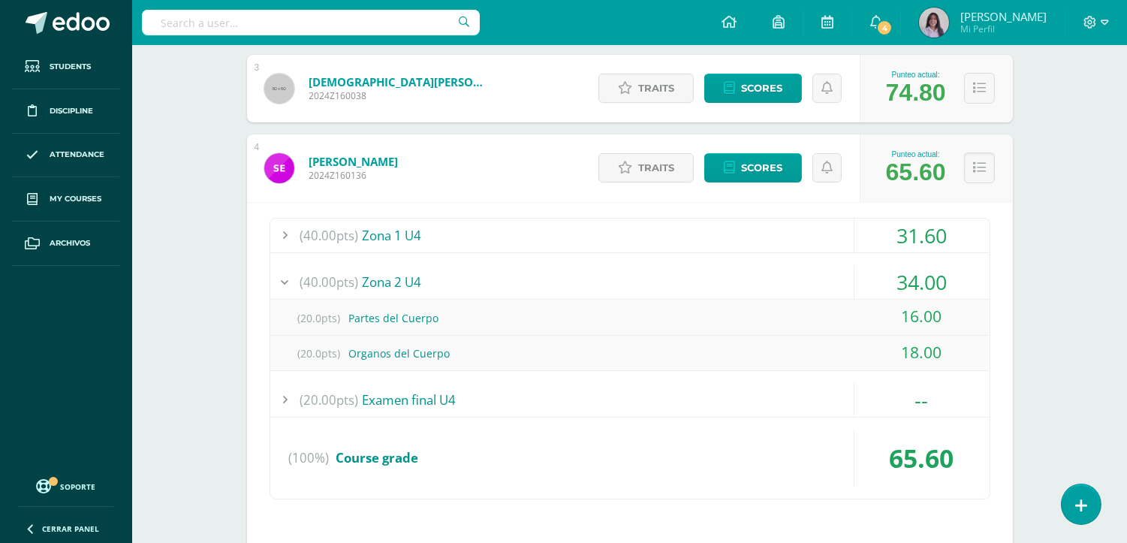
click at [284, 279] on div at bounding box center [285, 282] width 30 height 34
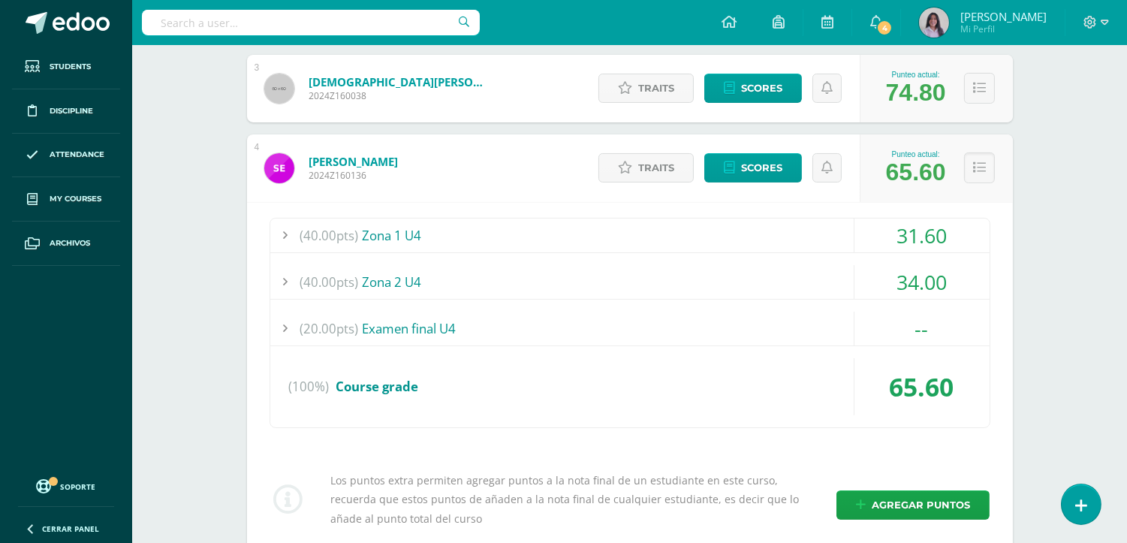
click at [287, 228] on div at bounding box center [285, 236] width 30 height 34
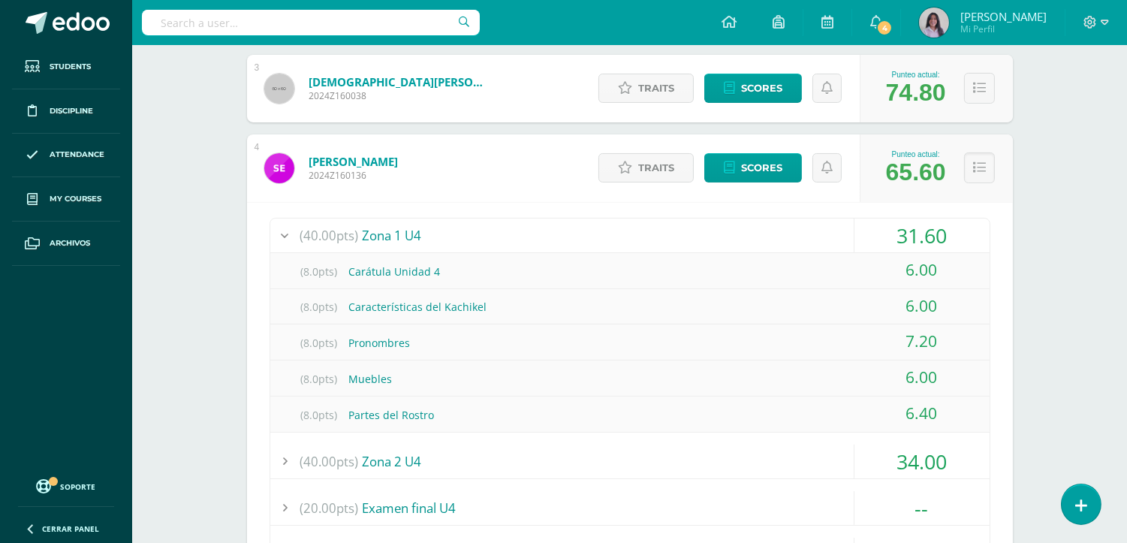
click at [286, 234] on div at bounding box center [285, 236] width 30 height 34
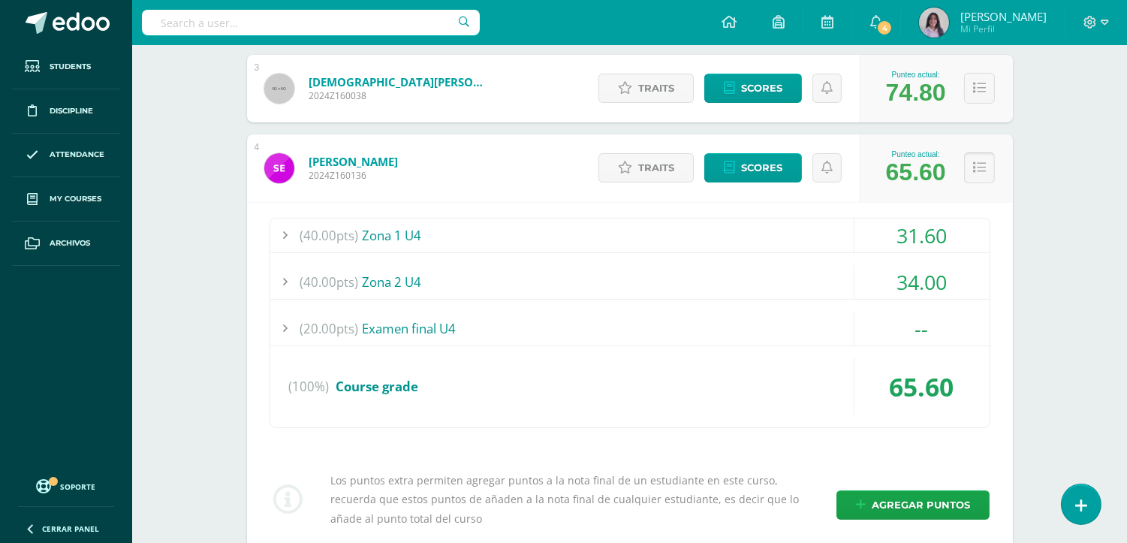
click at [973, 164] on icon at bounding box center [979, 167] width 13 height 13
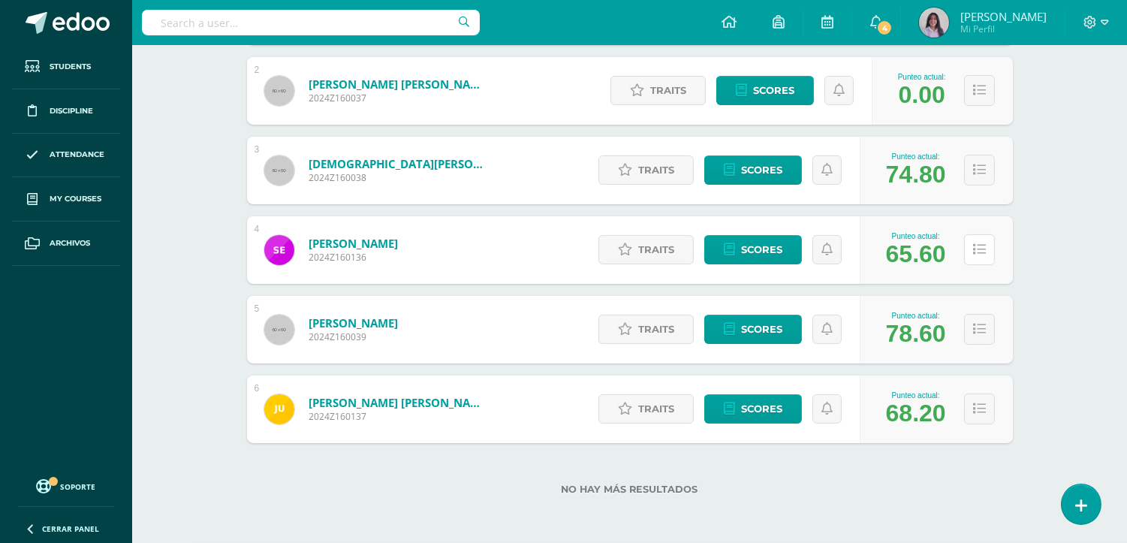
scroll to position [348, 0]
